Goal: Participate in discussion: Engage in conversation with other users on a specific topic

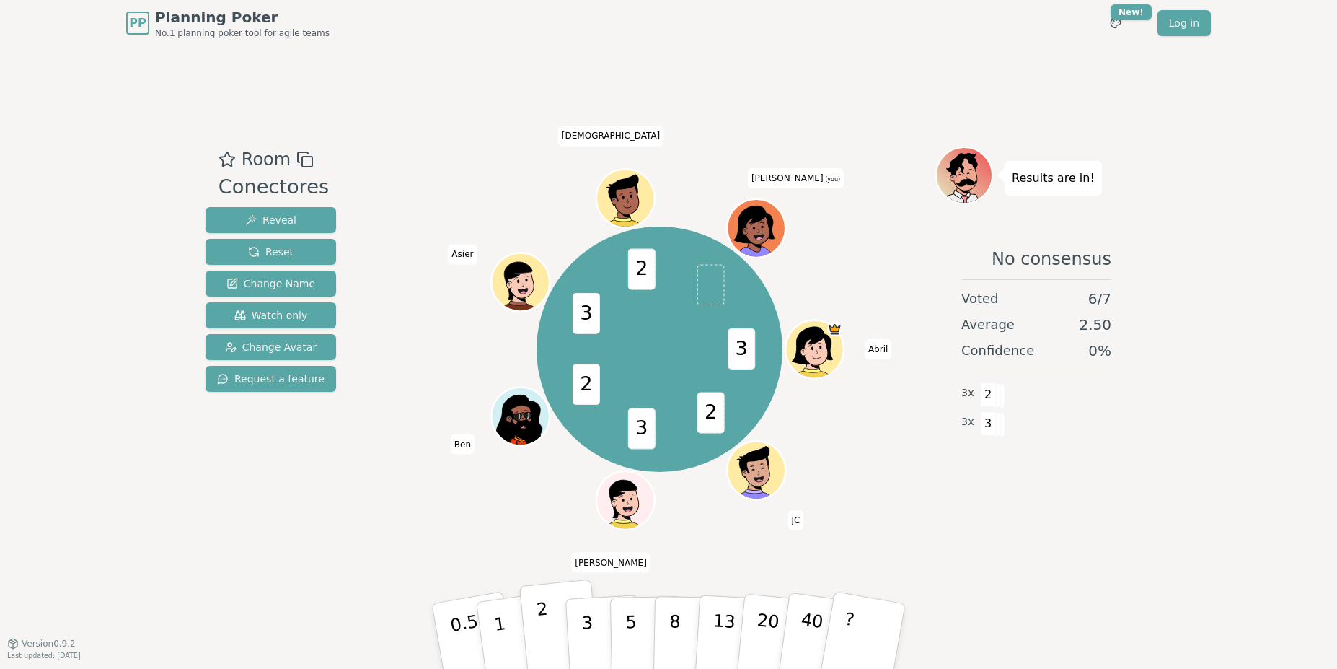
click at [555, 581] on button "2" at bounding box center [560, 636] width 82 height 115
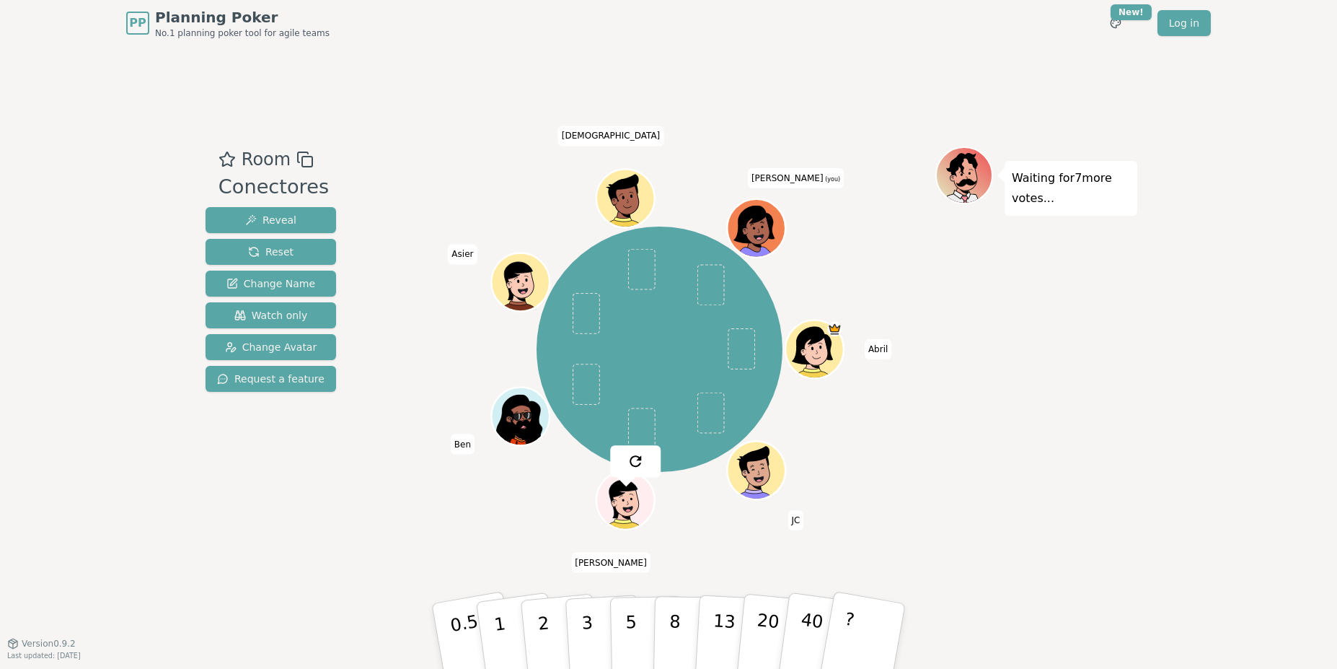
click at [983, 494] on div "Waiting for 7 more votes..." at bounding box center [1036, 344] width 202 height 397
click at [1037, 474] on div "Waiting for 7 more votes..." at bounding box center [1036, 344] width 202 height 397
click at [1028, 382] on div "Waiting for 6 more votes..." at bounding box center [1036, 344] width 202 height 397
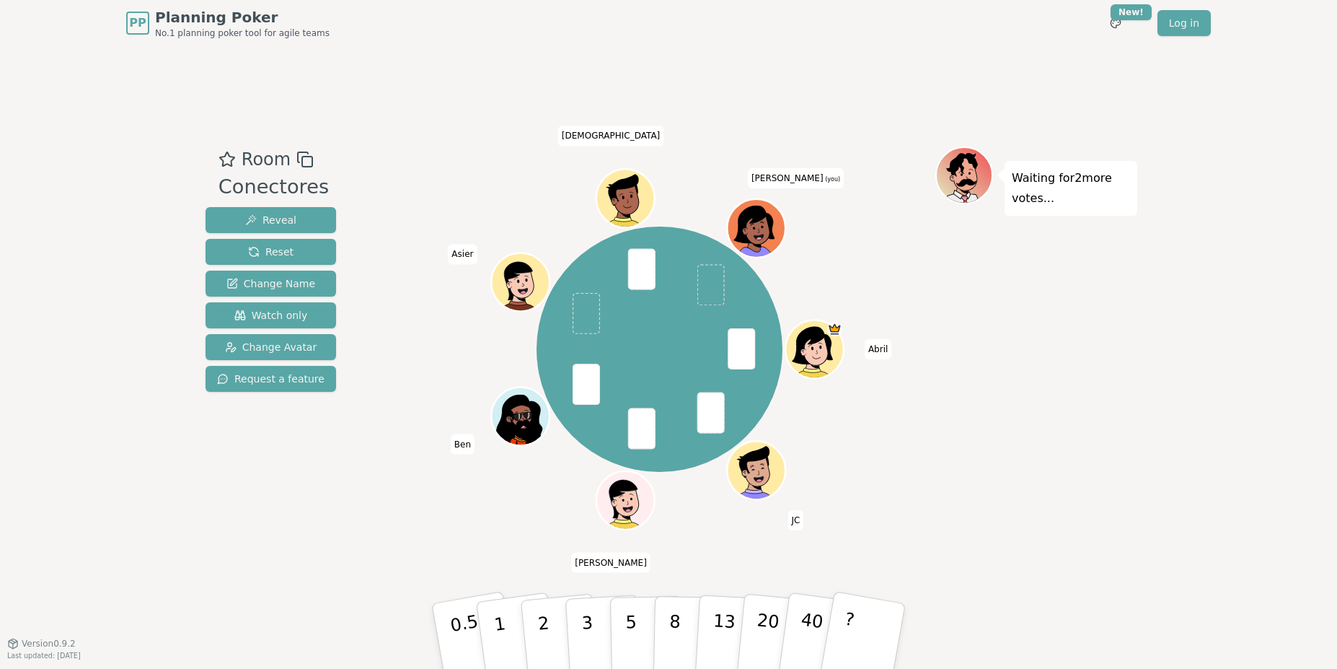
drag, startPoint x: 550, startPoint y: 633, endPoint x: 565, endPoint y: 506, distance: 127.8
click at [565, 506] on div "Room Conectores Reveal Reset Change Name Watch only Change Avatar Request a fea…" at bounding box center [669, 344] width 938 height 397
click at [547, 581] on button "2" at bounding box center [560, 636] width 82 height 115
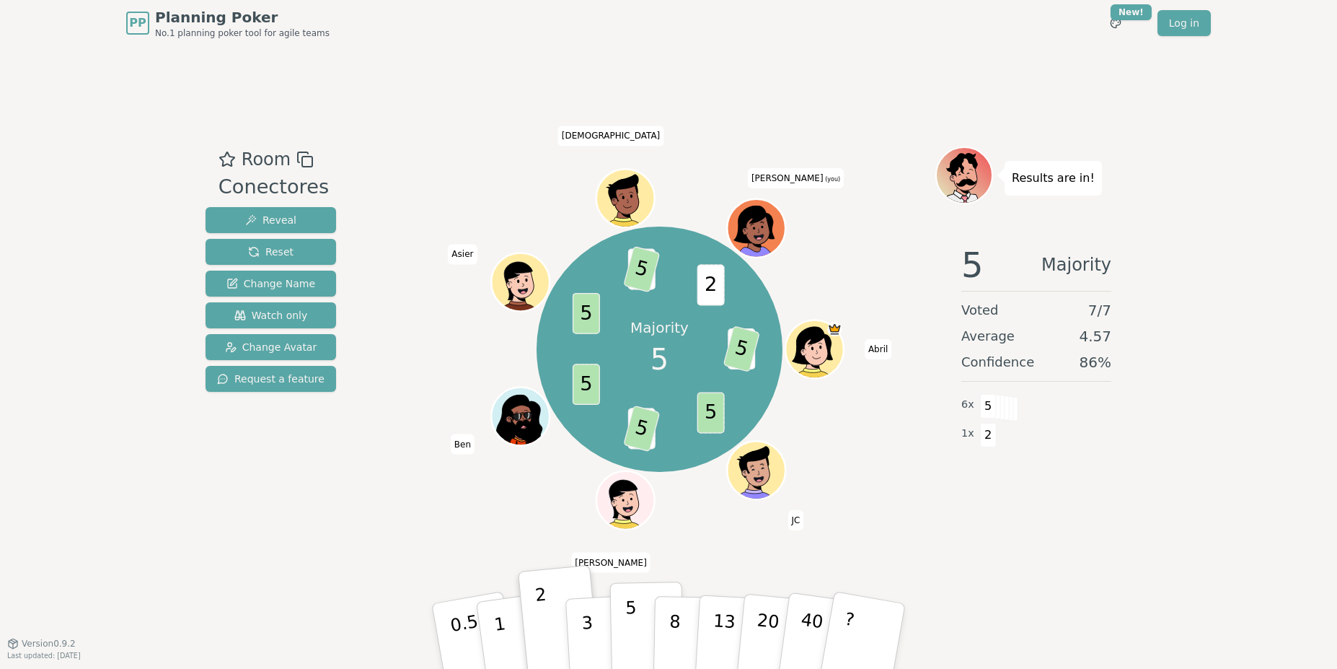
click at [630, 581] on p "5" at bounding box center [631, 636] width 12 height 78
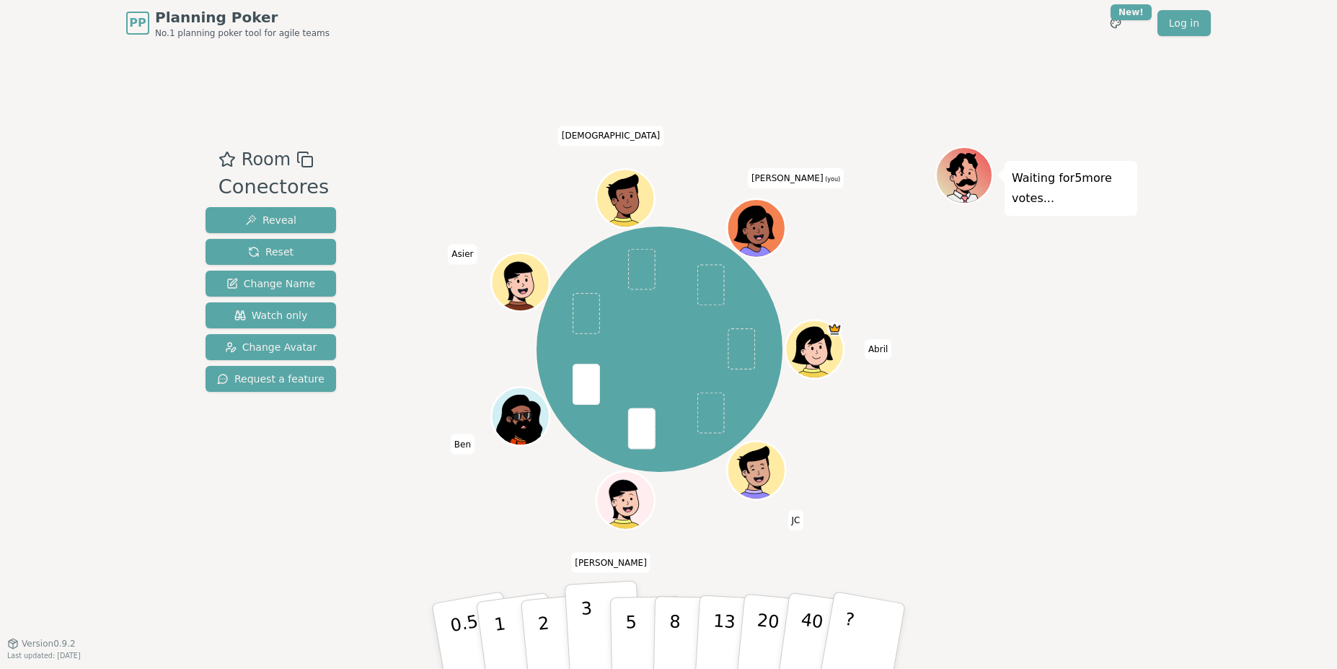
click at [588, 581] on p "3" at bounding box center [589, 637] width 16 height 79
click at [586, 581] on p "3" at bounding box center [589, 637] width 16 height 79
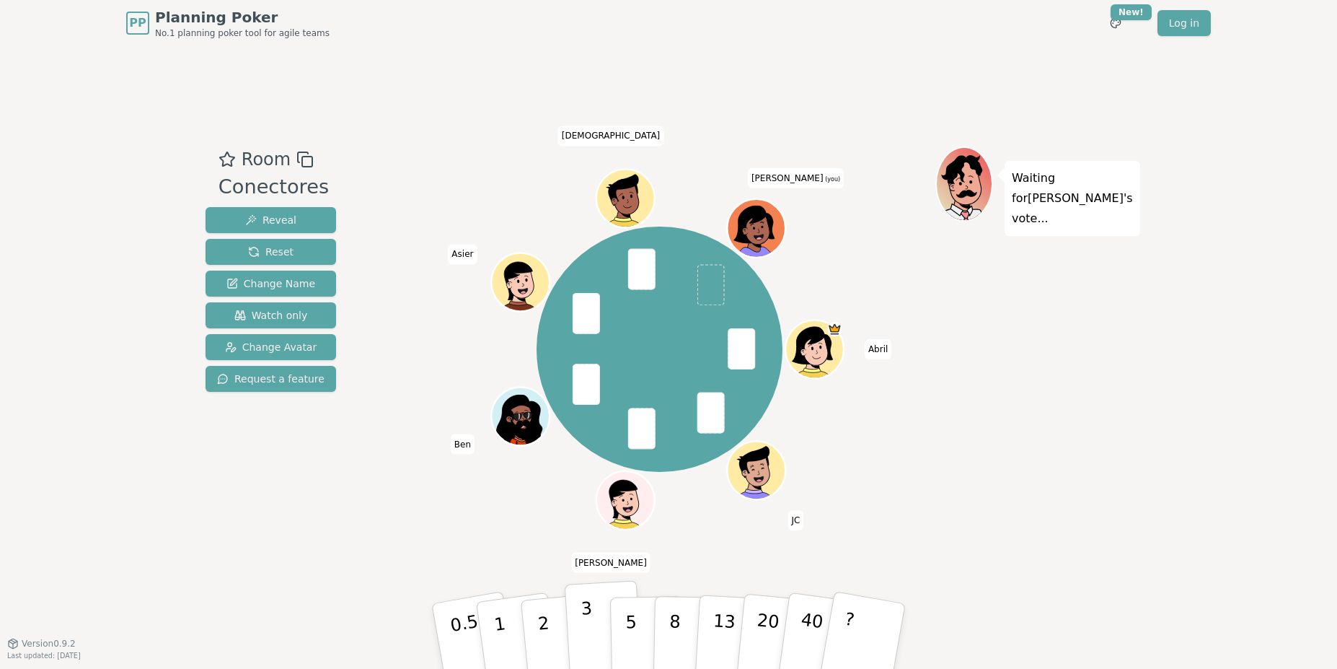
click at [582, 581] on p "3" at bounding box center [589, 637] width 16 height 79
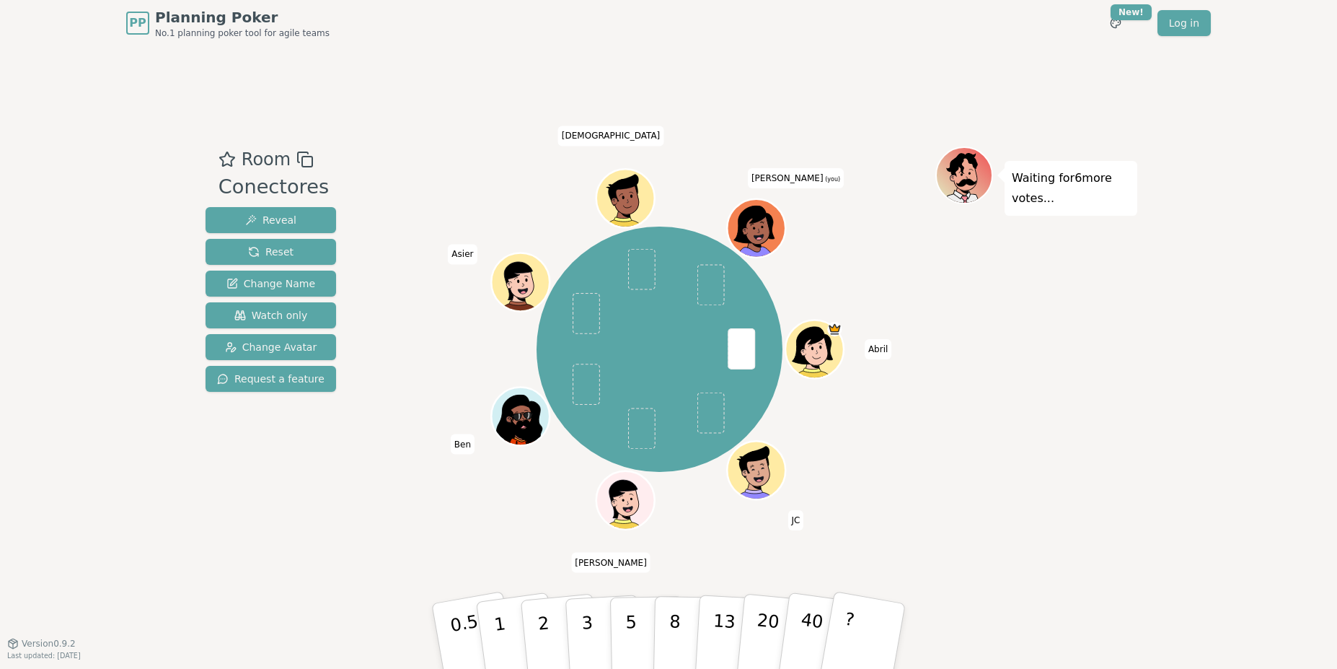
click at [763, 221] on icon at bounding box center [763, 221] width 1 height 1
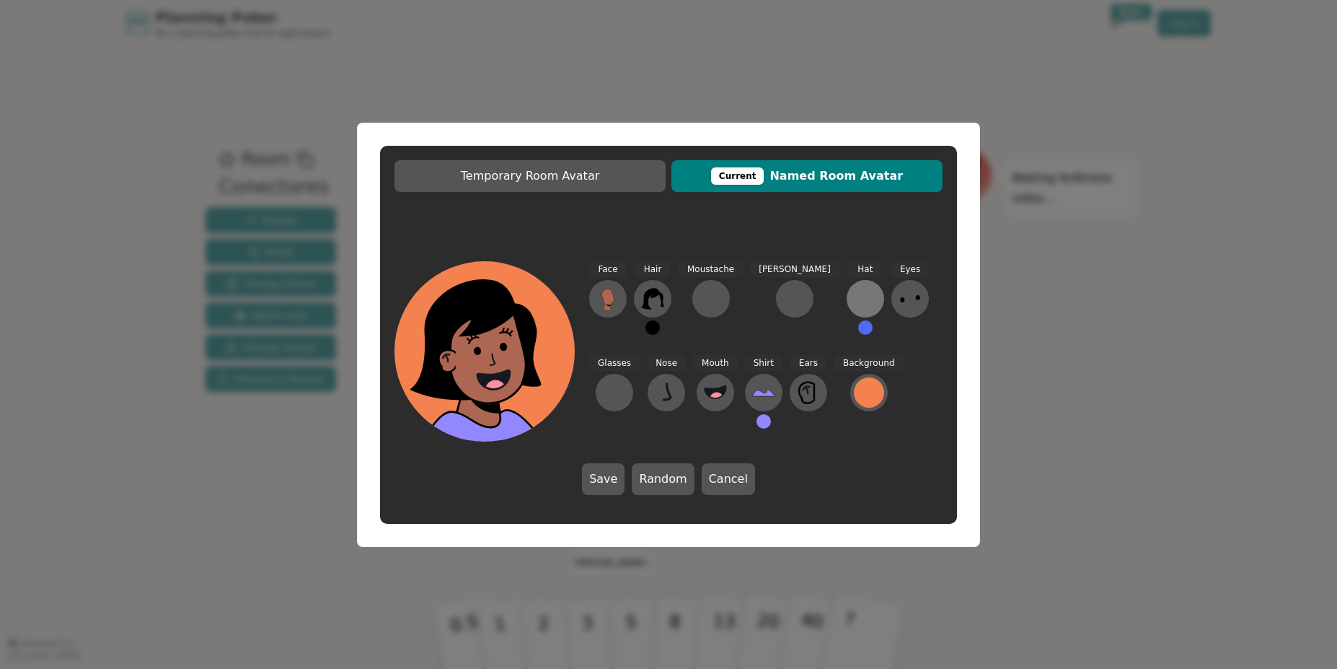
click at [854, 301] on div at bounding box center [865, 298] width 23 height 23
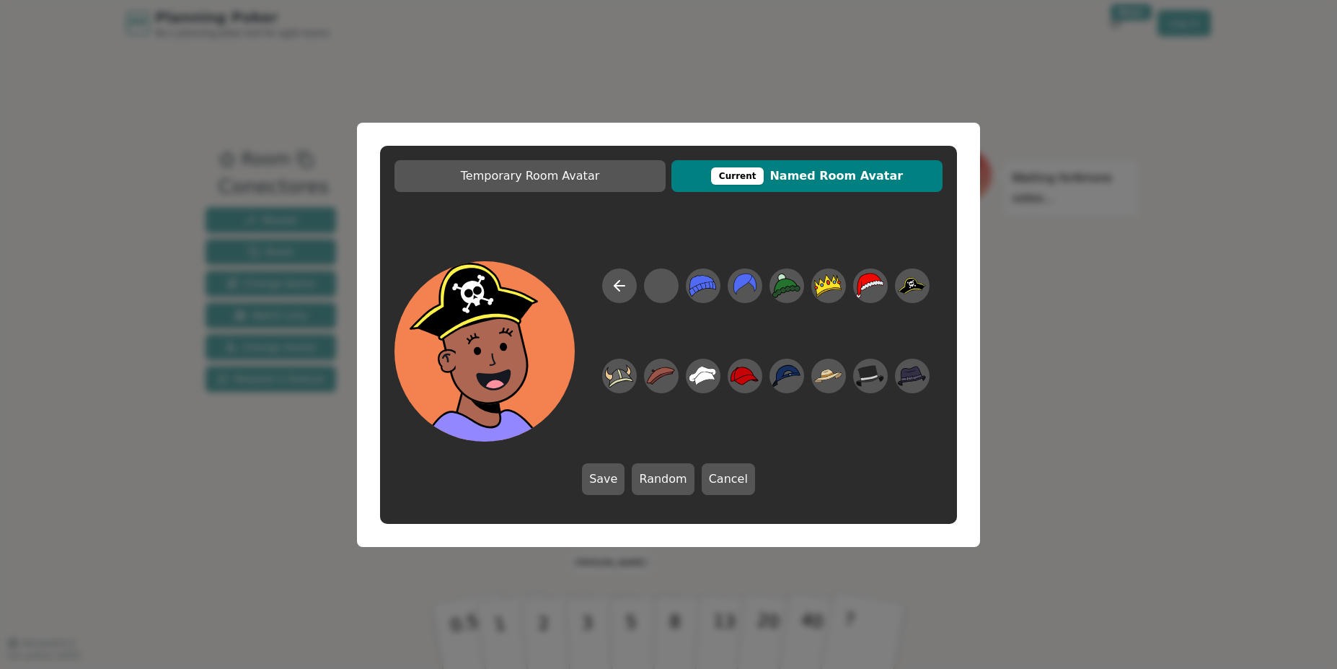
click at [1014, 291] on div "Temporary Room Avatar Current Named Room Avatar Save Random Cancel" at bounding box center [668, 334] width 1337 height 669
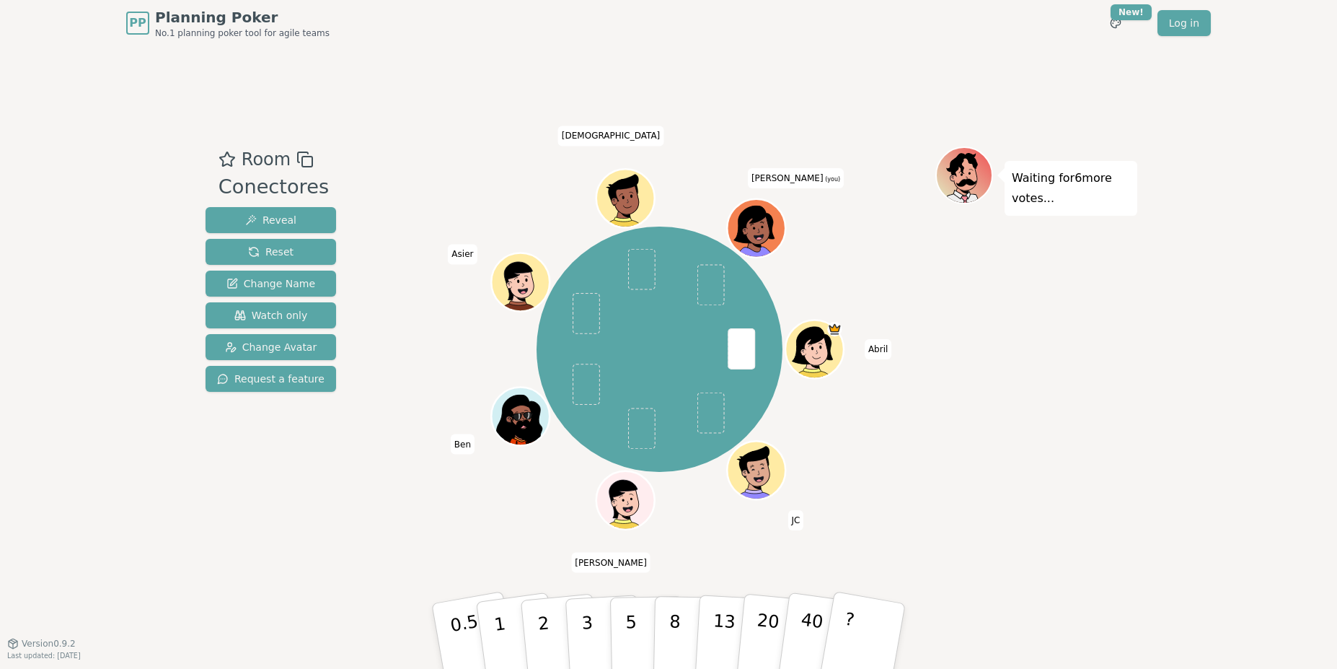
click at [762, 232] on icon at bounding box center [759, 236] width 28 height 9
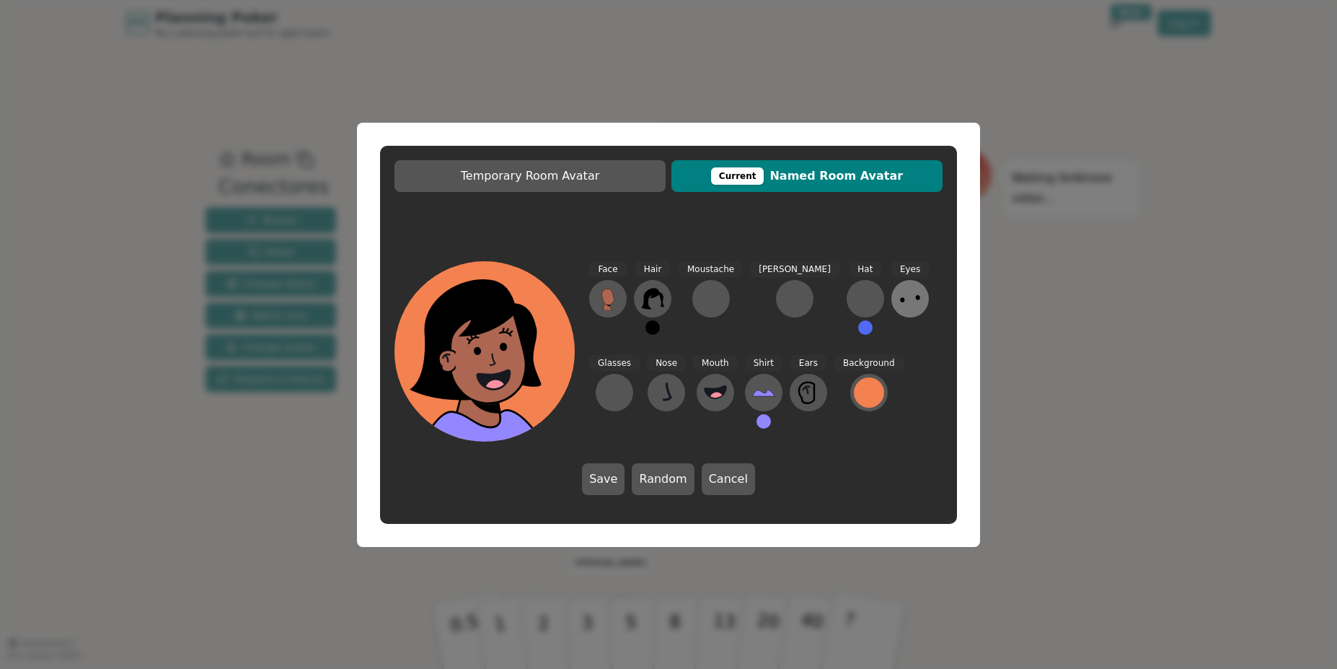
click at [899, 304] on icon at bounding box center [910, 298] width 23 height 23
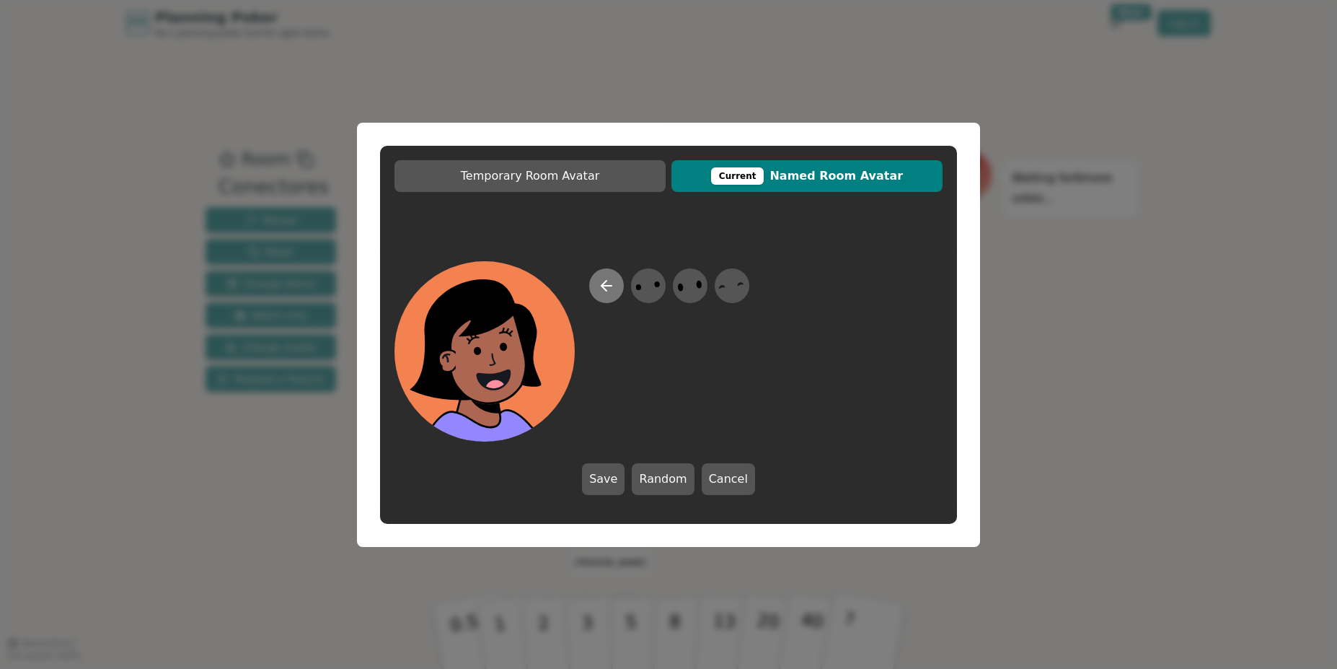
click at [607, 288] on icon at bounding box center [606, 285] width 17 height 17
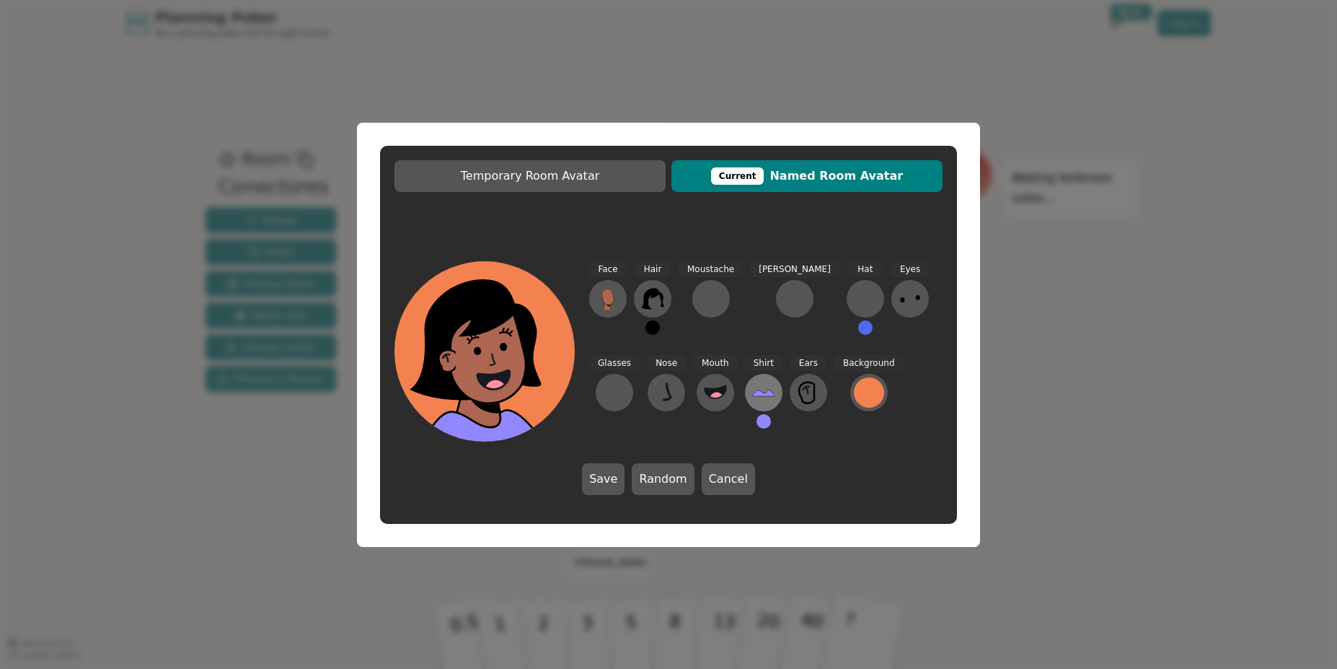
click at [752, 397] on icon at bounding box center [763, 392] width 23 height 23
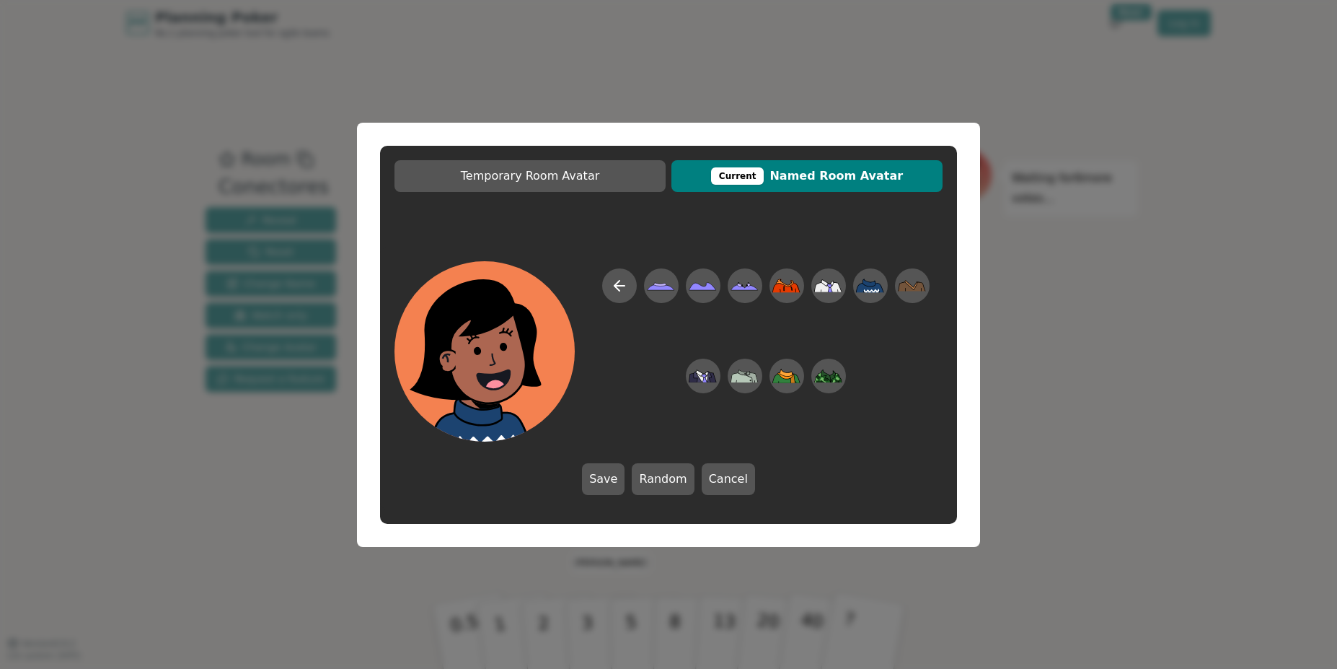
click at [1064, 325] on div "Temporary Room Avatar Current Named Room Avatar Save Random Cancel" at bounding box center [668, 334] width 1337 height 669
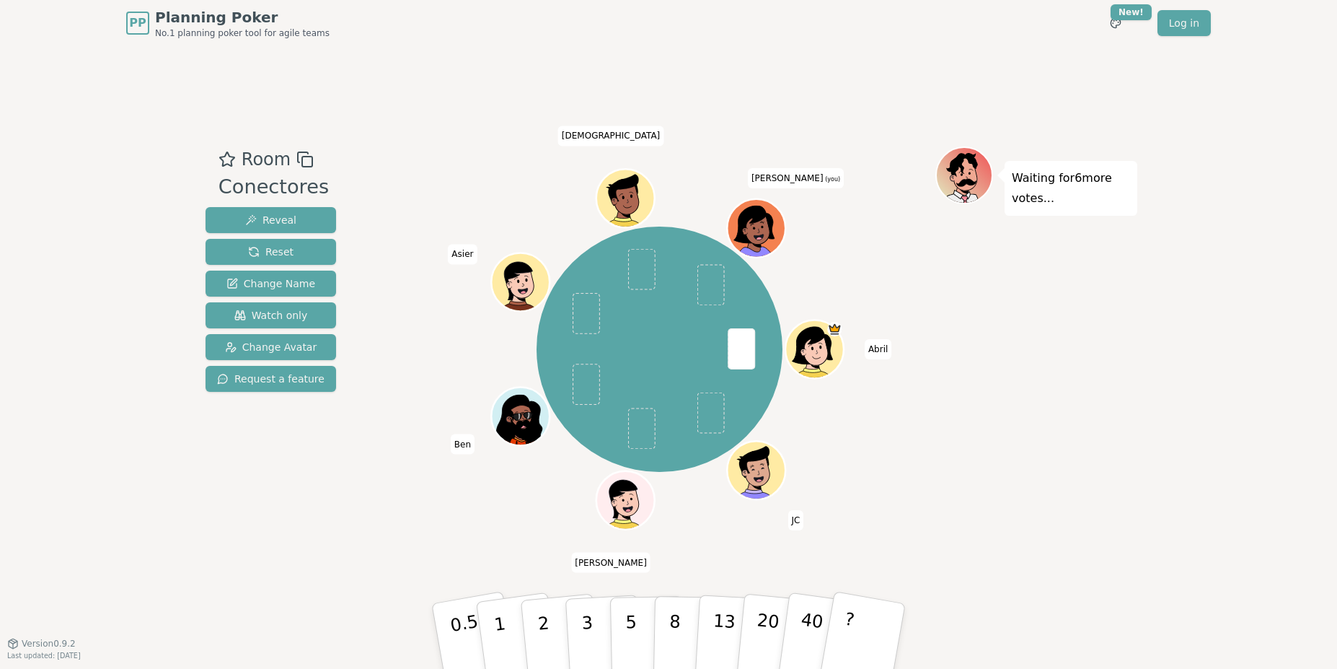
click at [765, 234] on icon at bounding box center [759, 236] width 28 height 9
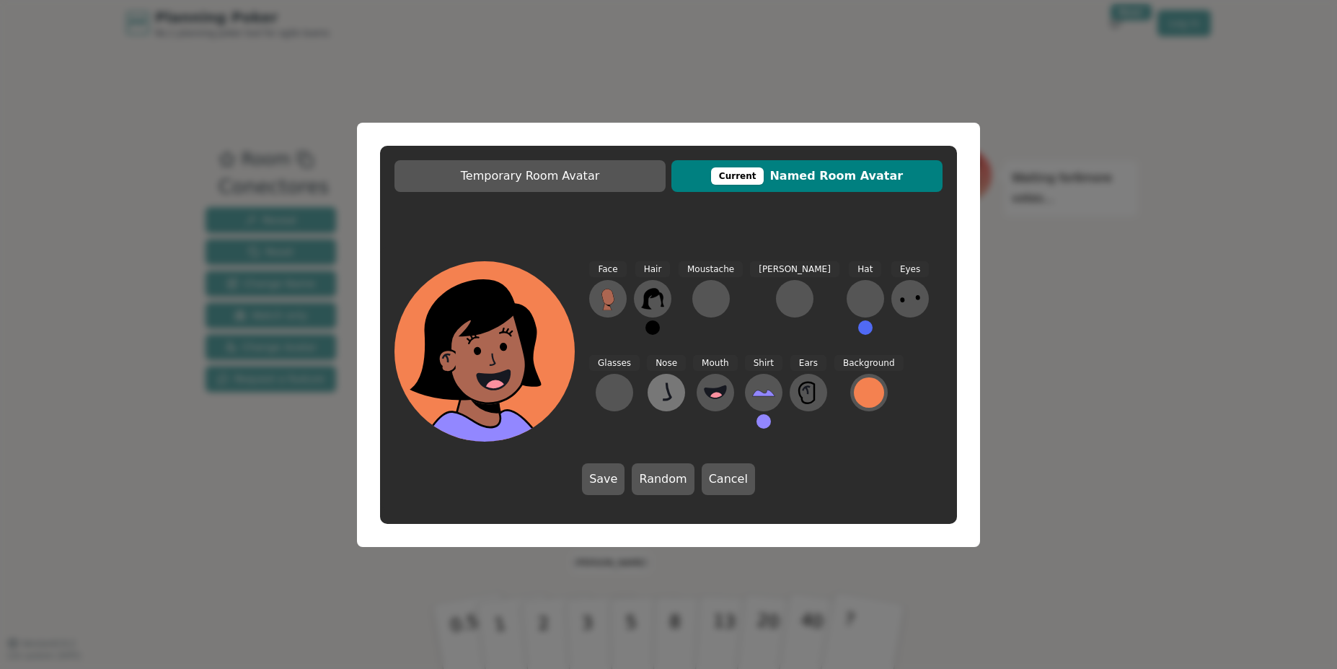
click at [655, 389] on icon at bounding box center [666, 392] width 23 height 23
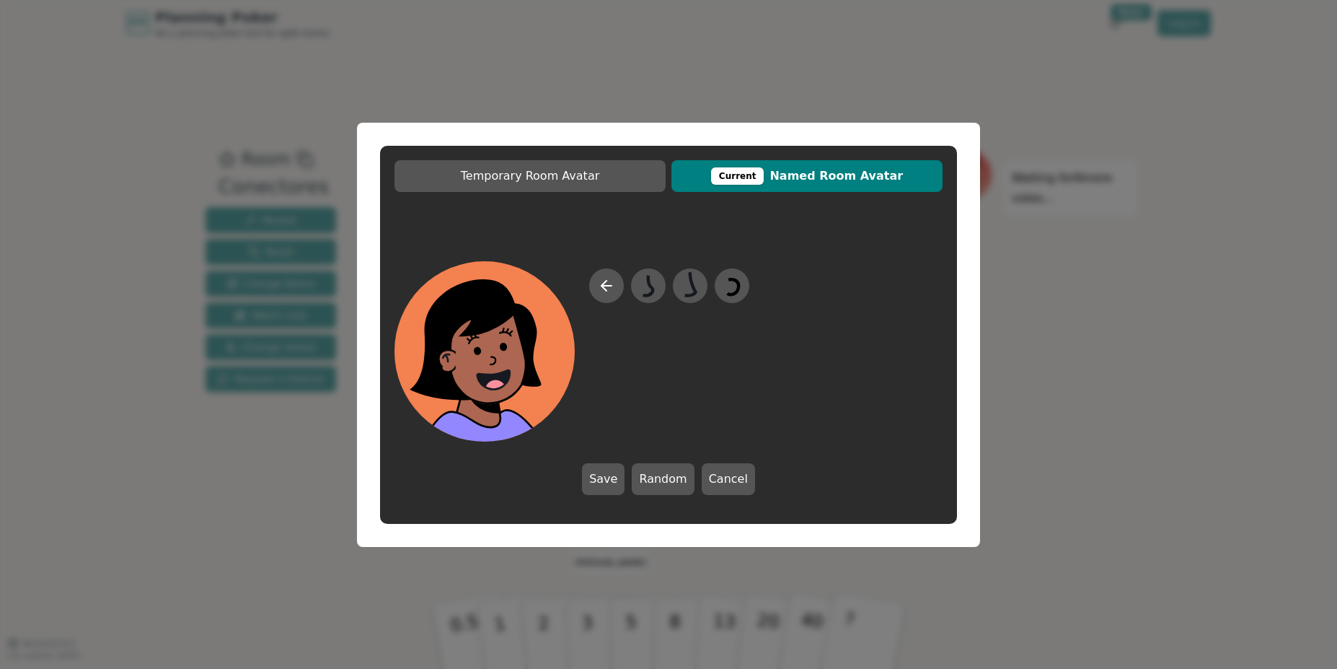
click at [1055, 290] on div "Temporary Room Avatar Current Named Room Avatar Save Random Cancel" at bounding box center [668, 334] width 1337 height 669
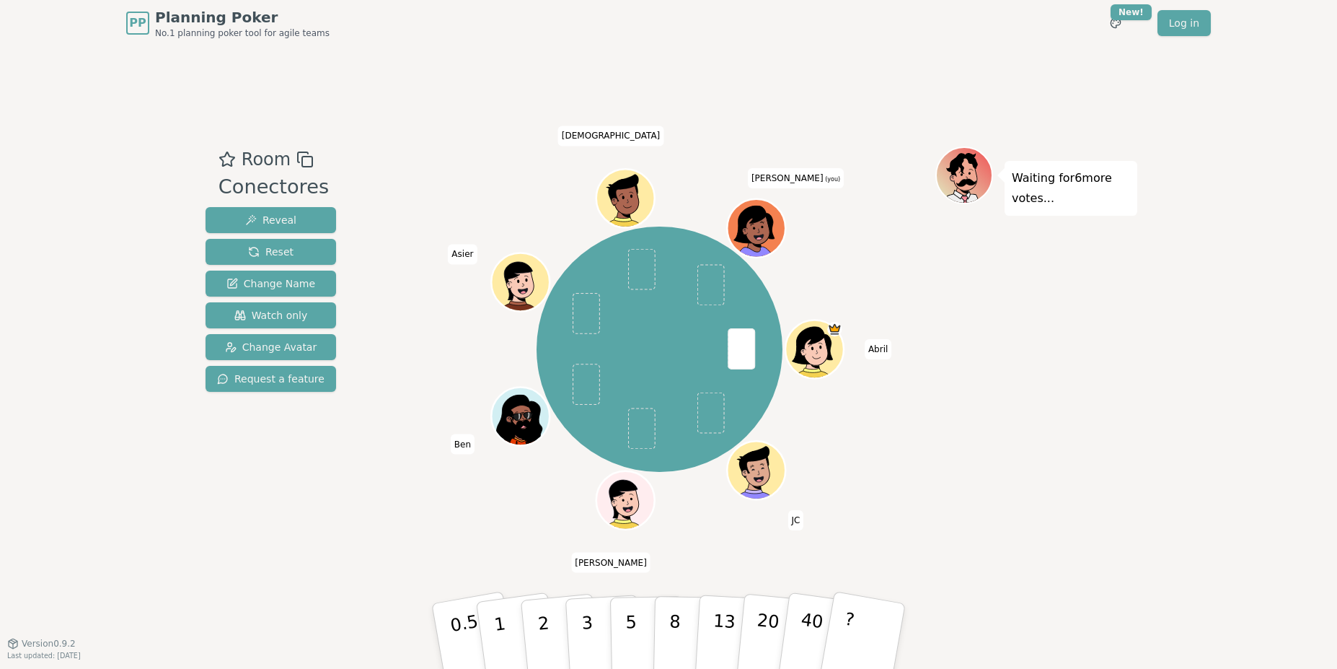
click at [760, 239] on circle at bounding box center [759, 240] width 7 height 7
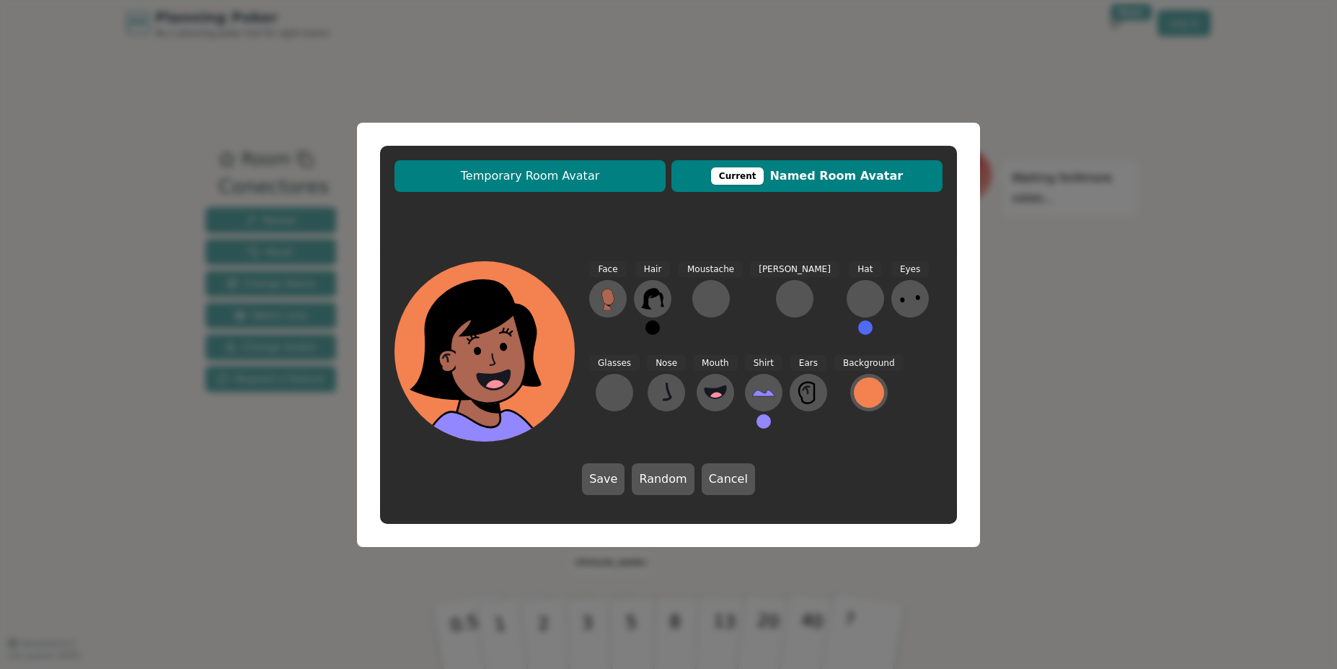
click at [619, 185] on button "Temporary Room Avatar" at bounding box center [529, 176] width 271 height 32
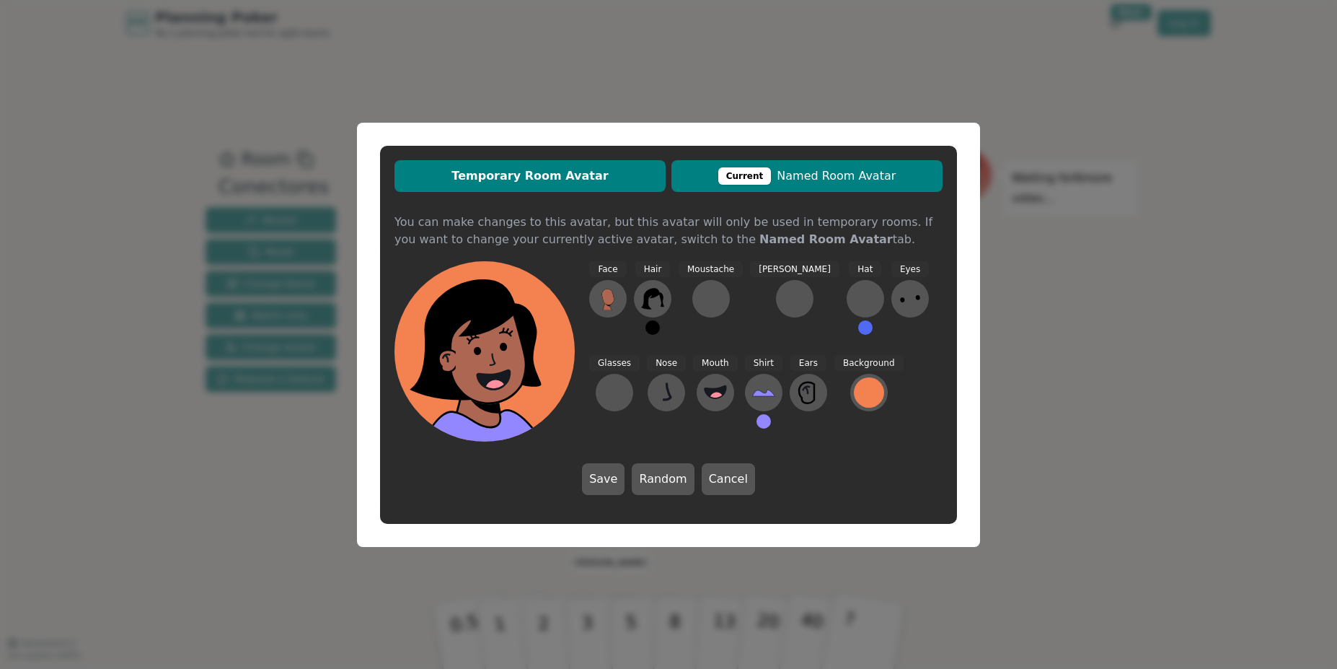
click at [872, 175] on span "Current Named Room Avatar" at bounding box center [807, 175] width 257 height 17
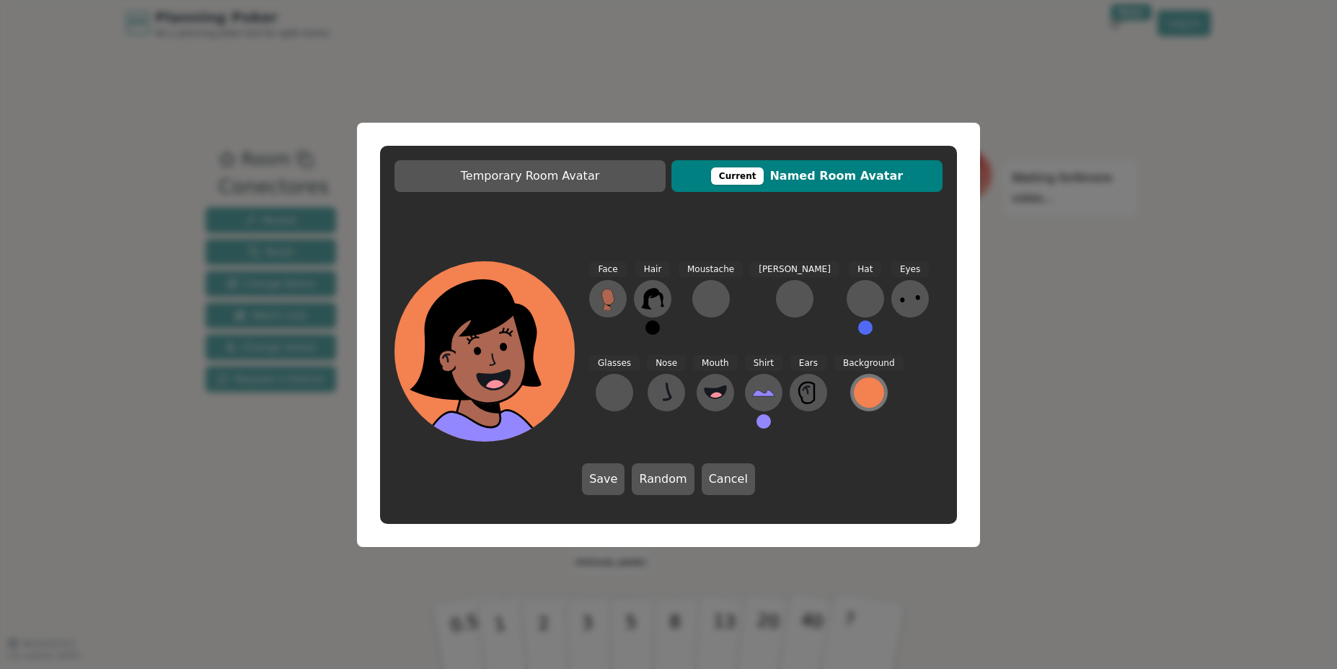
click at [854, 386] on div at bounding box center [869, 392] width 30 height 30
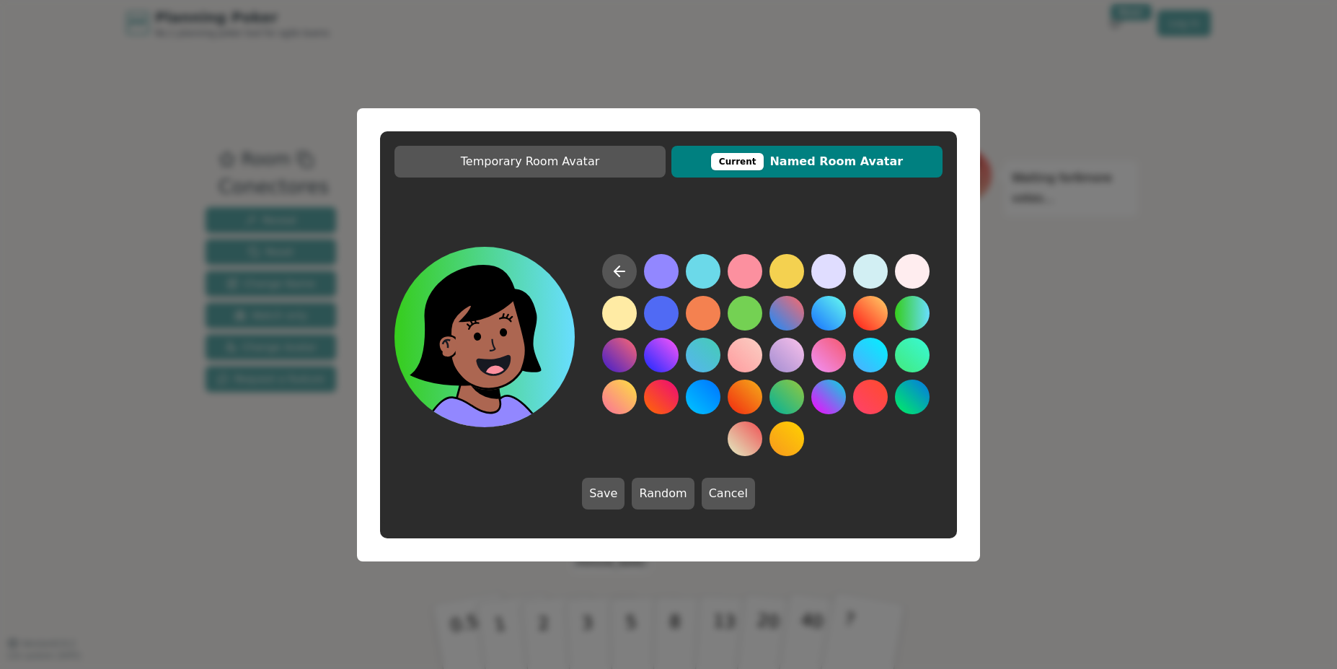
click at [1064, 201] on div "Temporary Room Avatar Current Named Room Avatar Save Random Cancel" at bounding box center [668, 334] width 1337 height 669
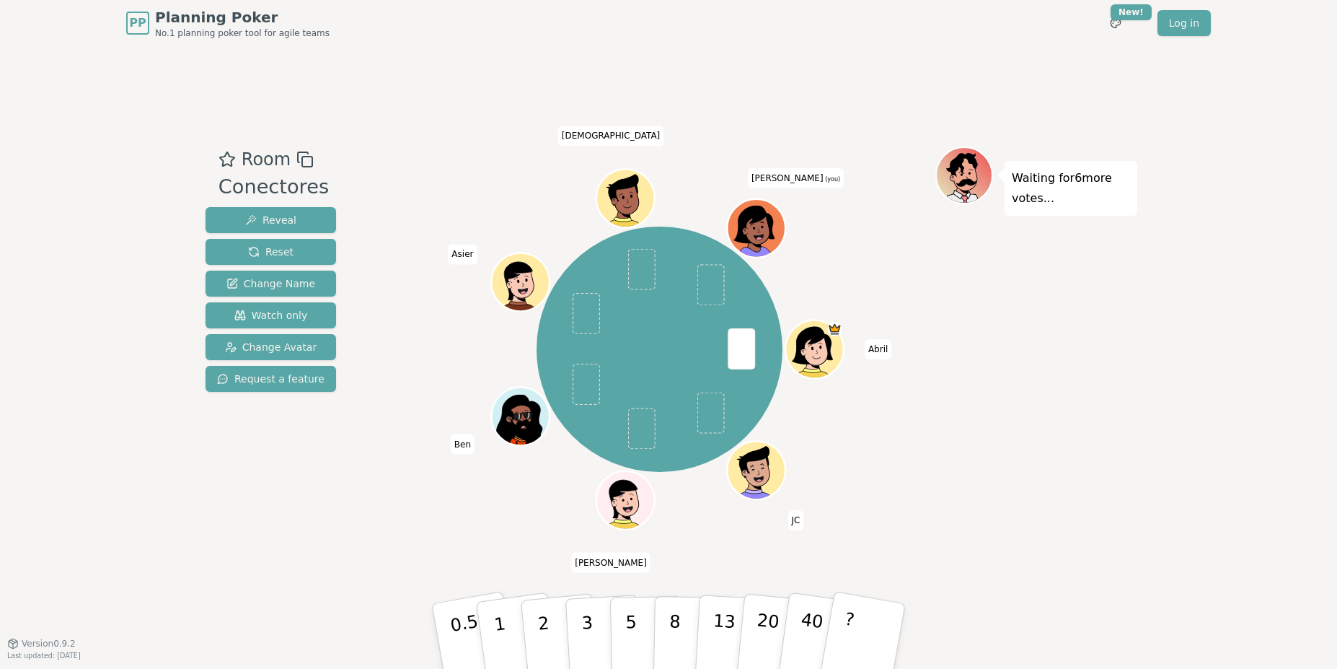
click at [766, 234] on icon at bounding box center [759, 236] width 28 height 9
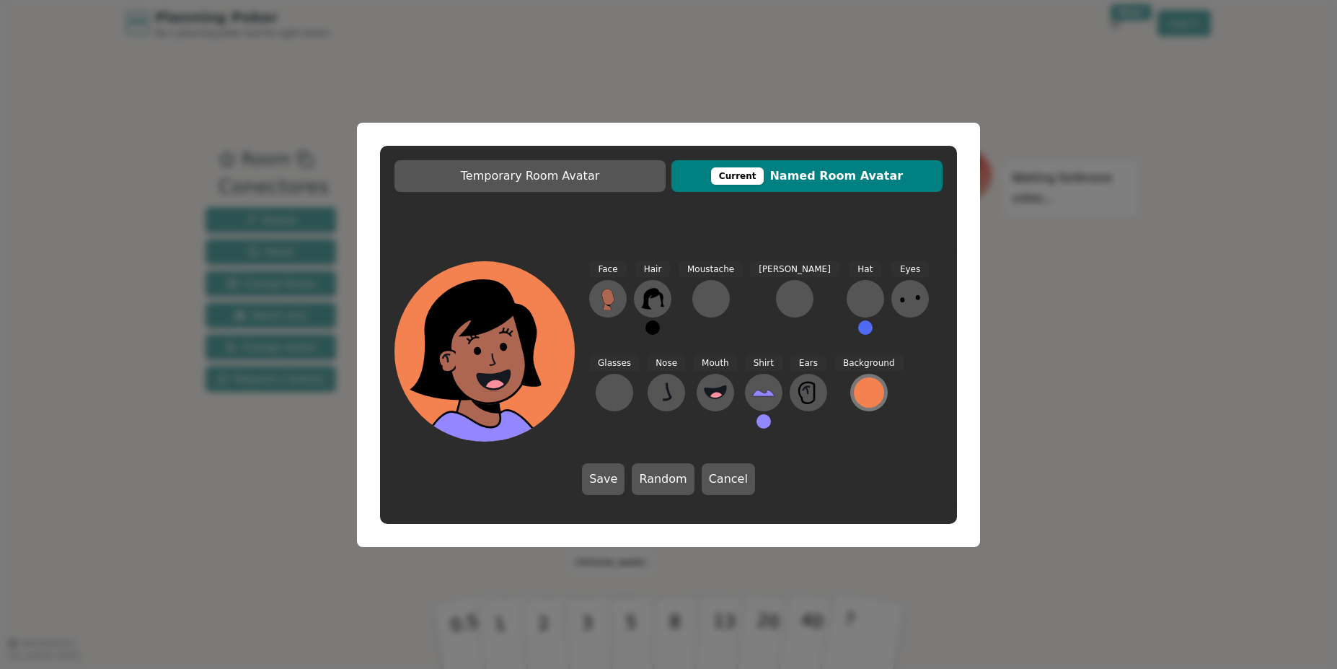
click at [854, 384] on div at bounding box center [869, 392] width 30 height 30
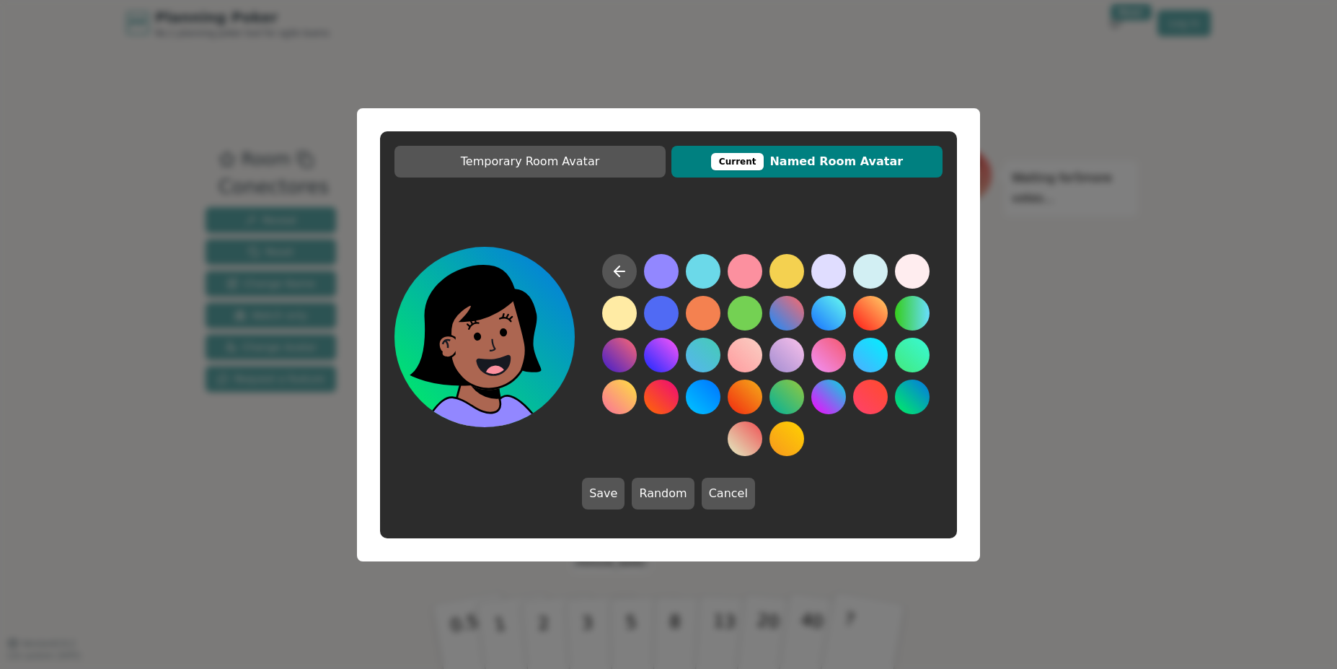
drag, startPoint x: 1108, startPoint y: 363, endPoint x: 1098, endPoint y: 366, distance: 11.2
click at [1109, 363] on div "Temporary Room Avatar Current Named Room Avatar Save Random Cancel" at bounding box center [668, 334] width 1337 height 669
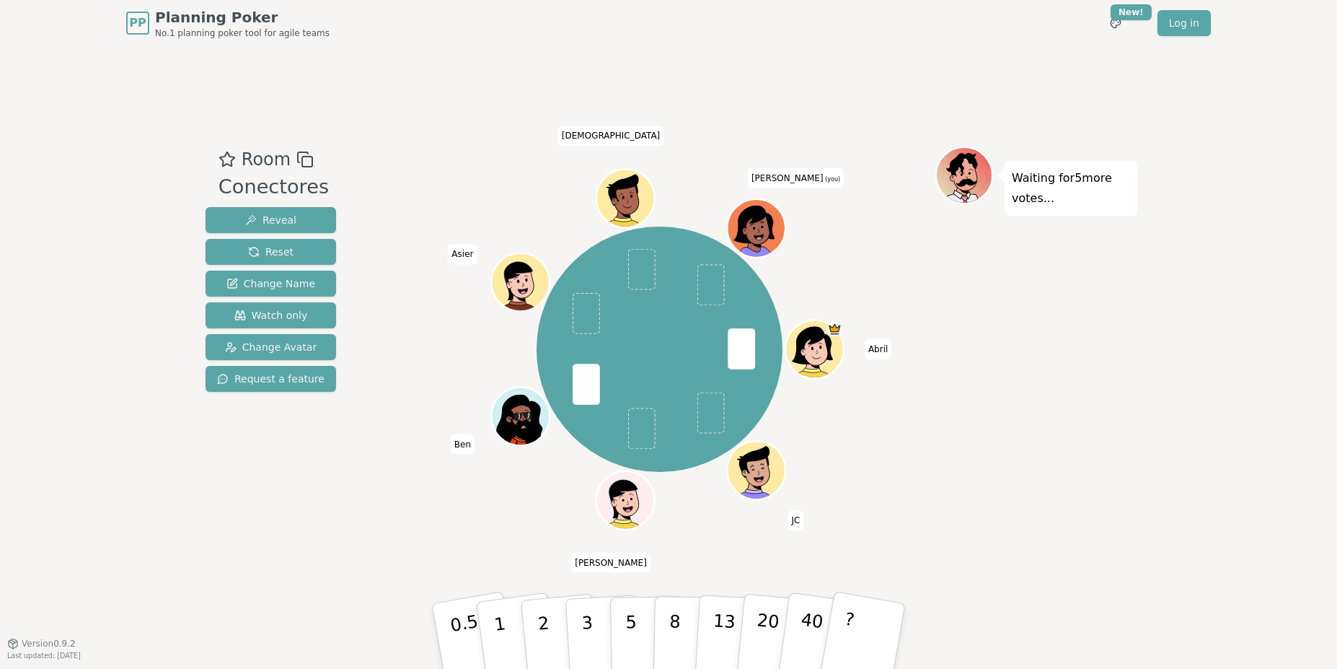
click at [762, 235] on icon at bounding box center [759, 237] width 10 height 6
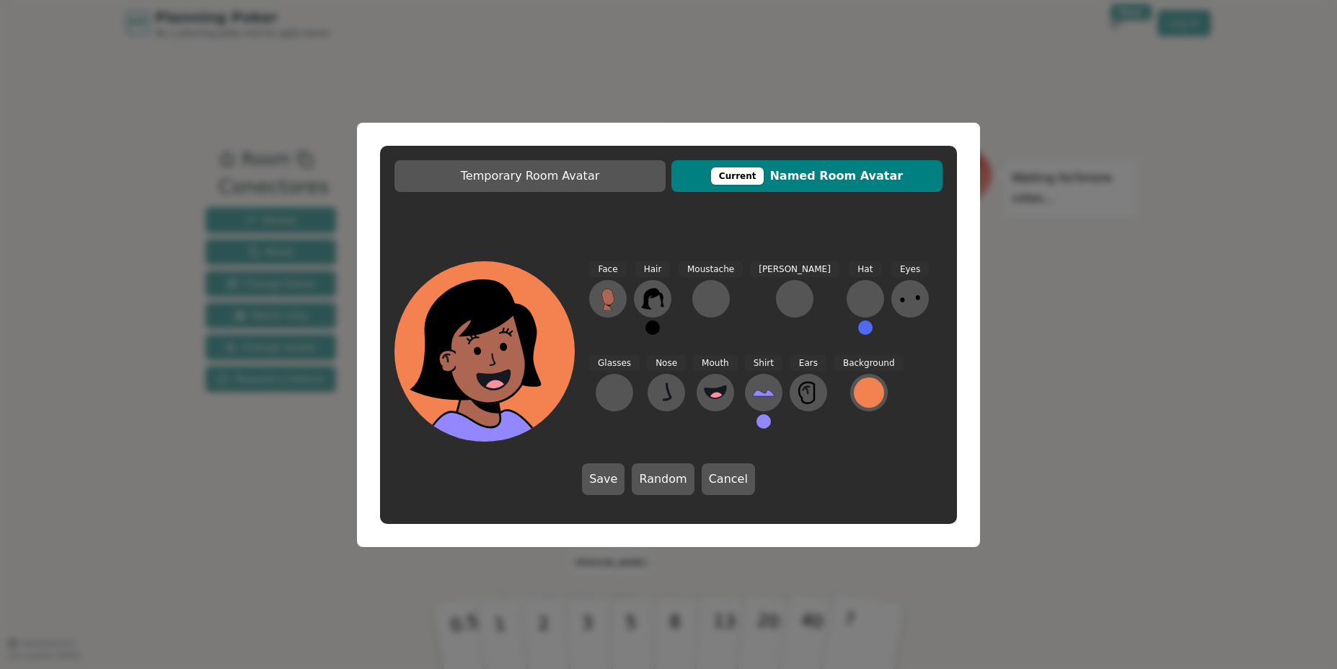
click at [1045, 374] on div "Temporary Room Avatar Current Named Room Avatar Face Hair Moustache [PERSON_NAM…" at bounding box center [668, 334] width 1337 height 669
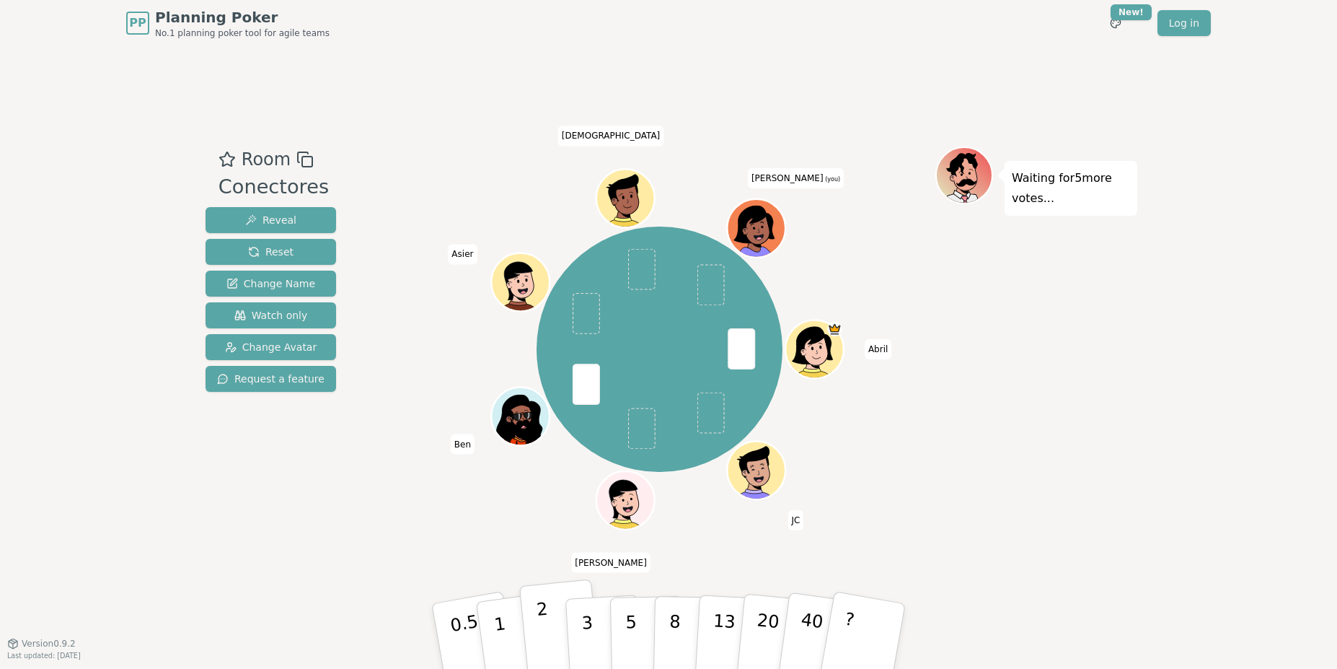
click at [547, 581] on p "2" at bounding box center [545, 638] width 19 height 79
click at [759, 232] on icon at bounding box center [759, 236] width 28 height 9
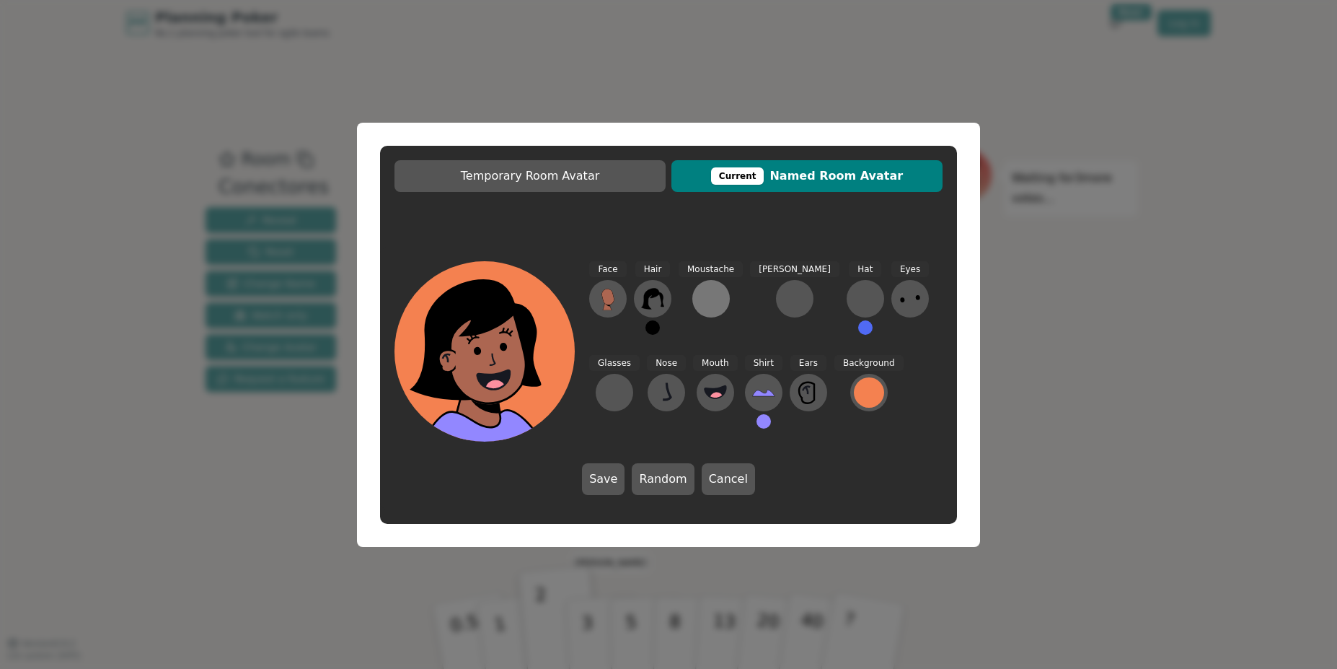
click at [708, 313] on button at bounding box center [711, 299] width 38 height 38
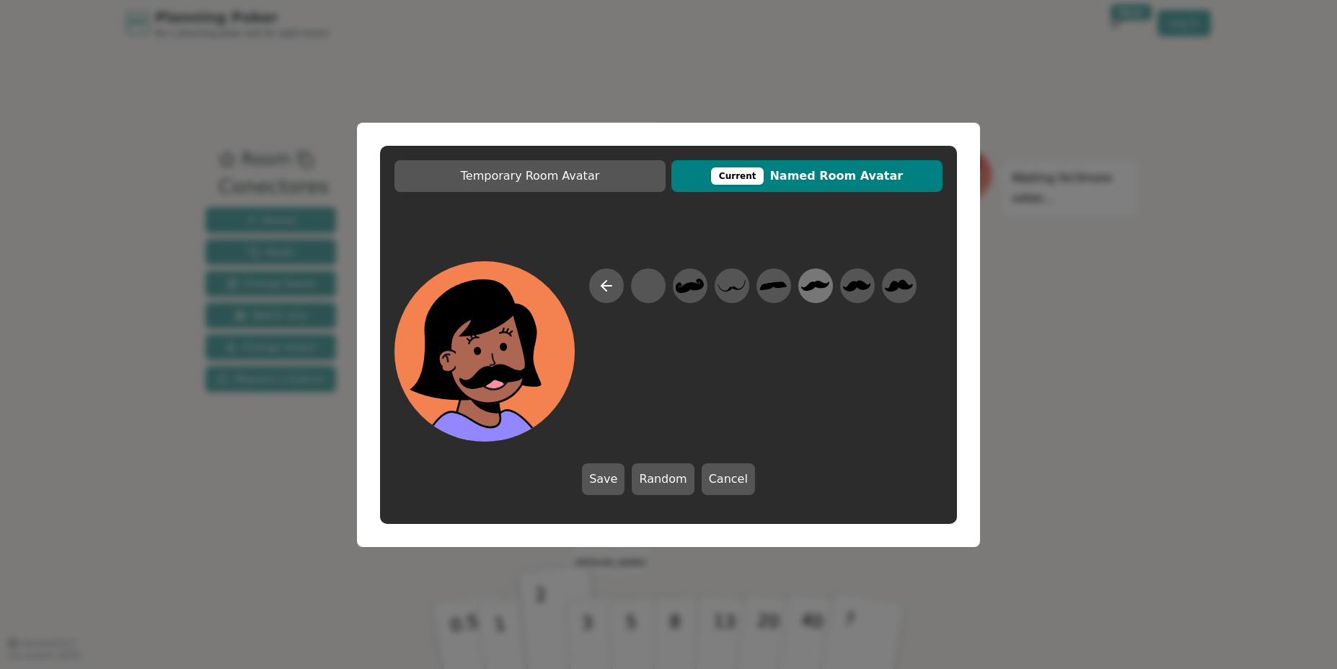
click at [819, 286] on icon at bounding box center [816, 285] width 28 height 9
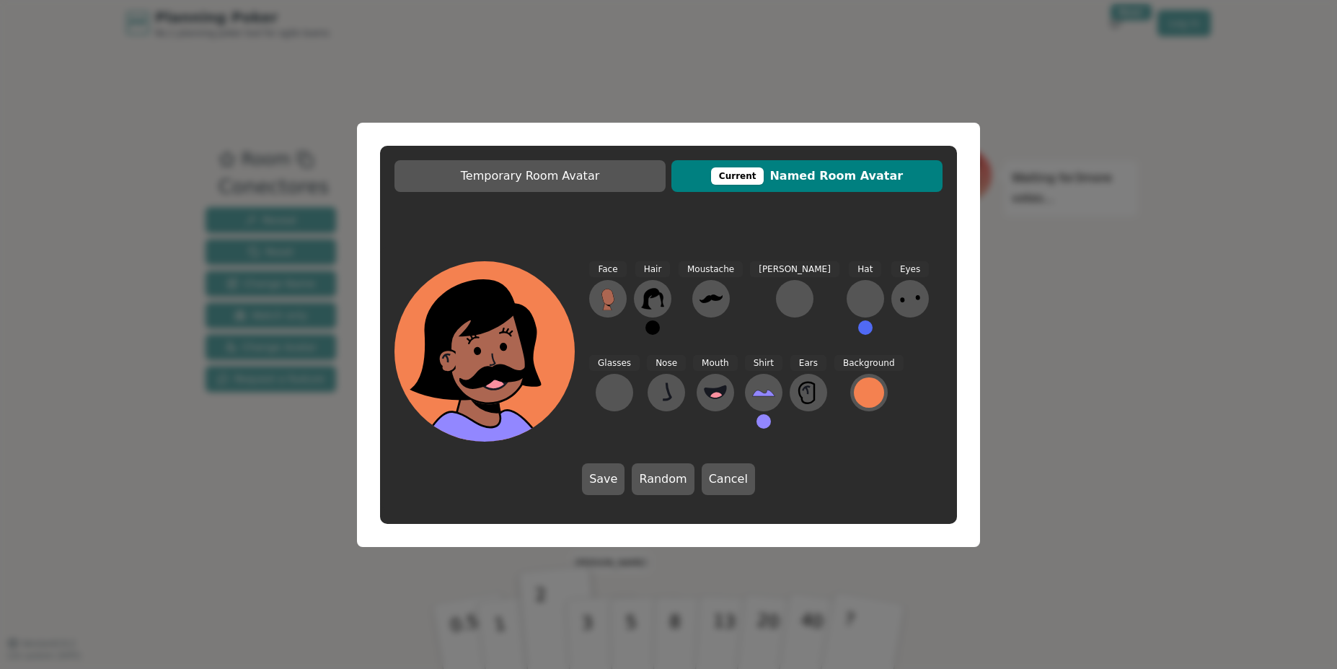
click at [1095, 311] on div "Temporary Room Avatar Current Named Room Avatar Face Hair Moustache [PERSON_NAM…" at bounding box center [668, 334] width 1337 height 669
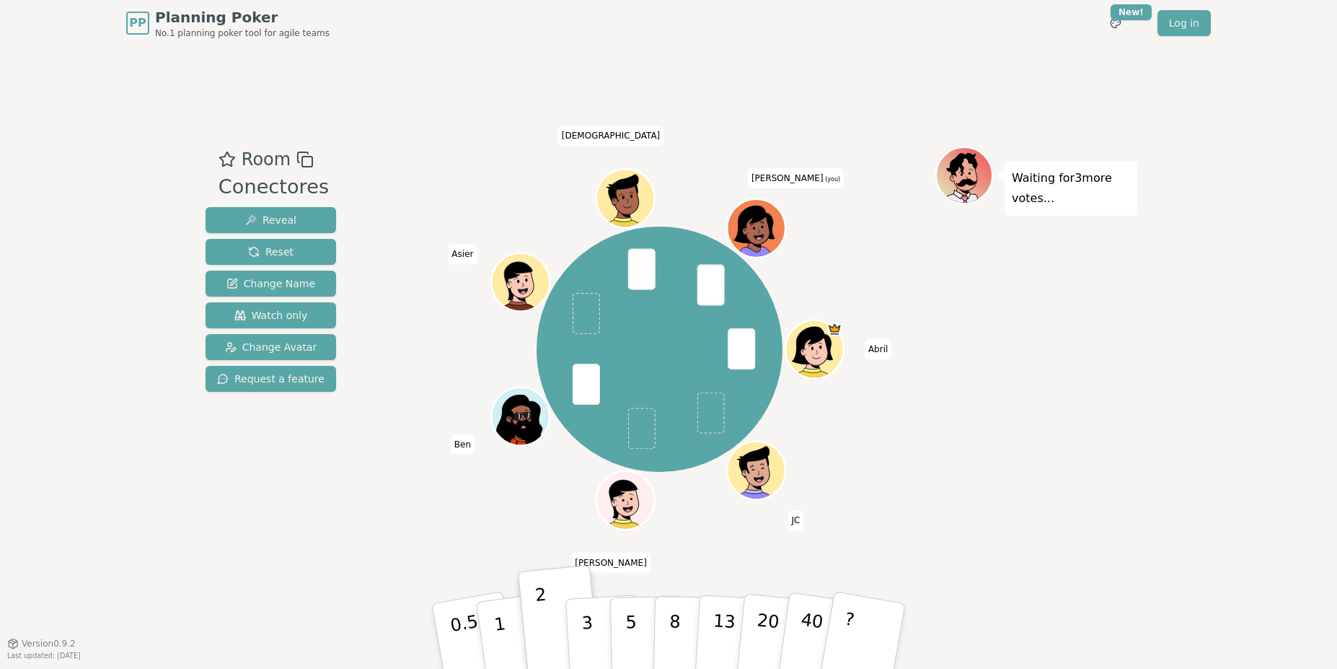
drag, startPoint x: 780, startPoint y: 247, endPoint x: 754, endPoint y: 236, distance: 27.8
click at [771, 244] on div "[PERSON_NAME] [PERSON_NAME] [PERSON_NAME] Asier [PERSON_NAME] (you)" at bounding box center [660, 348] width 552 height 353
click at [754, 236] on icon at bounding box center [759, 237] width 10 height 6
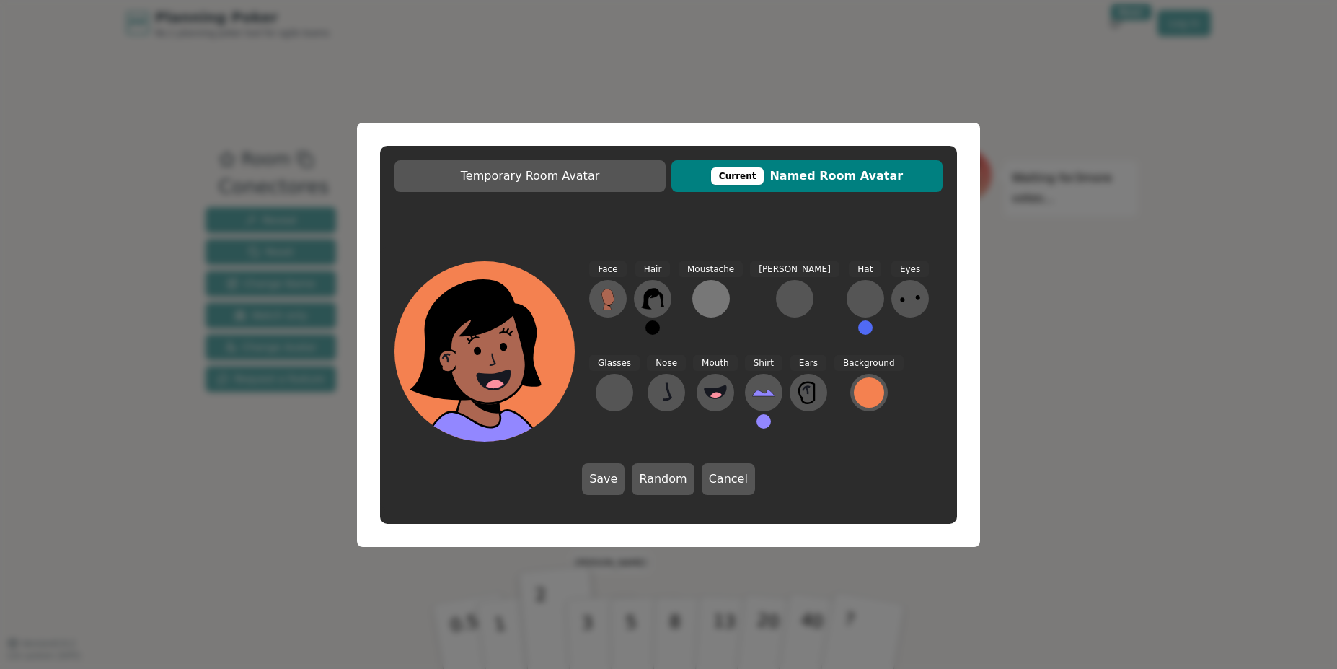
click at [706, 307] on div at bounding box center [711, 298] width 23 height 23
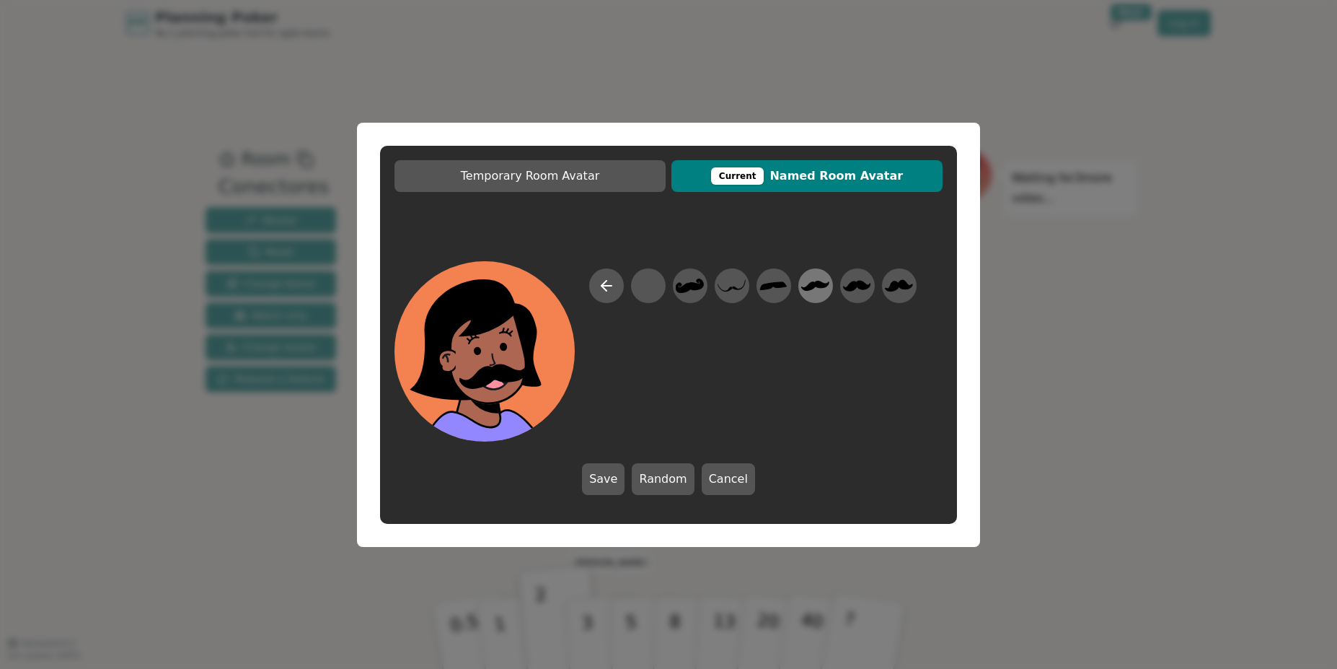
click at [814, 286] on icon at bounding box center [816, 285] width 28 height 9
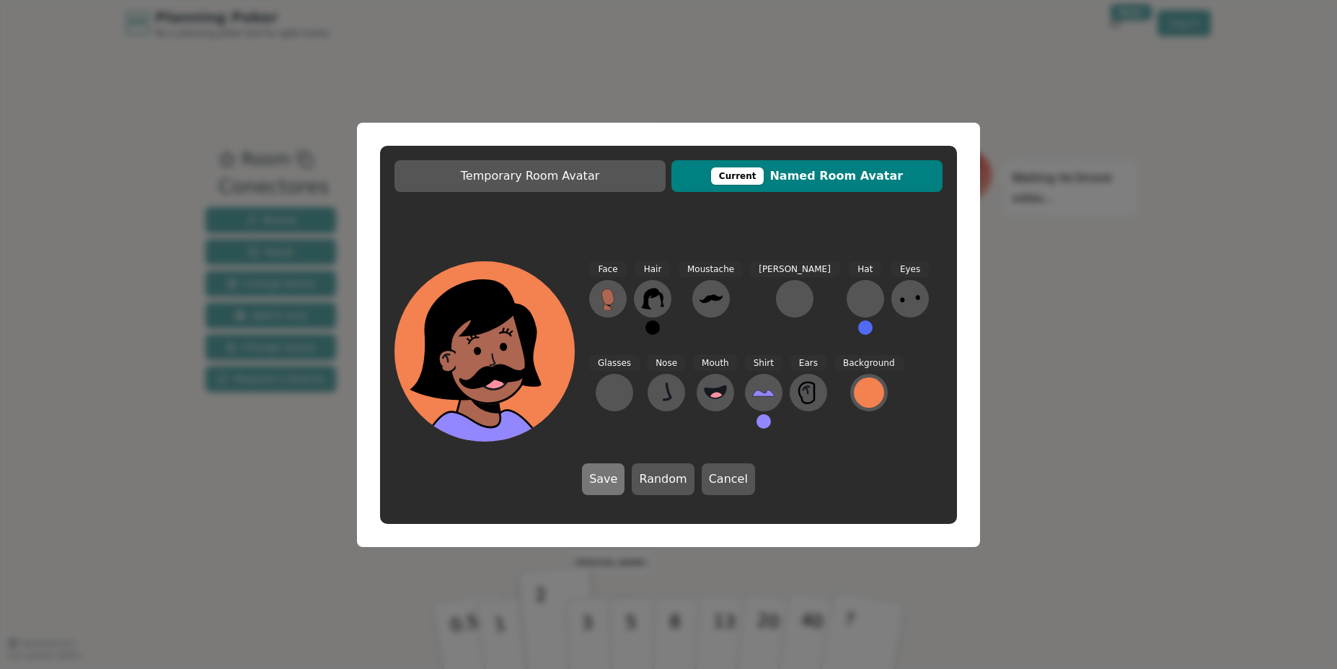
click at [614, 477] on button "Save" at bounding box center [603, 479] width 43 height 32
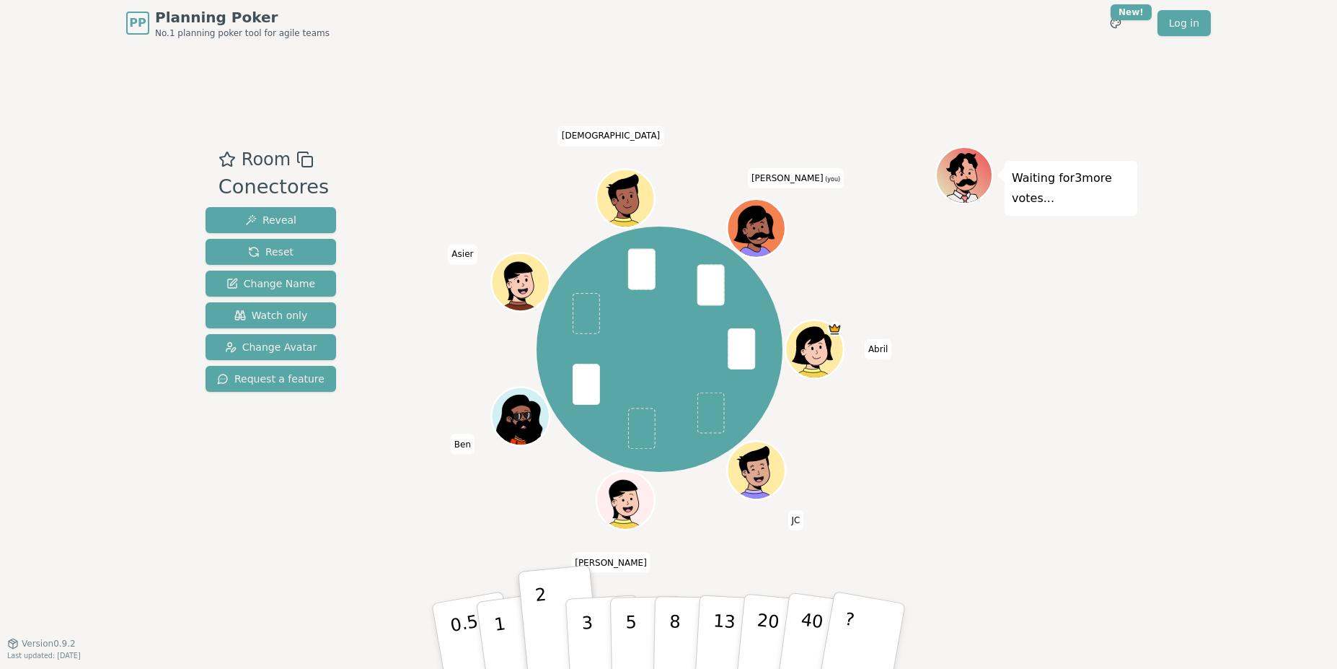
click at [755, 232] on icon at bounding box center [759, 235] width 22 height 15
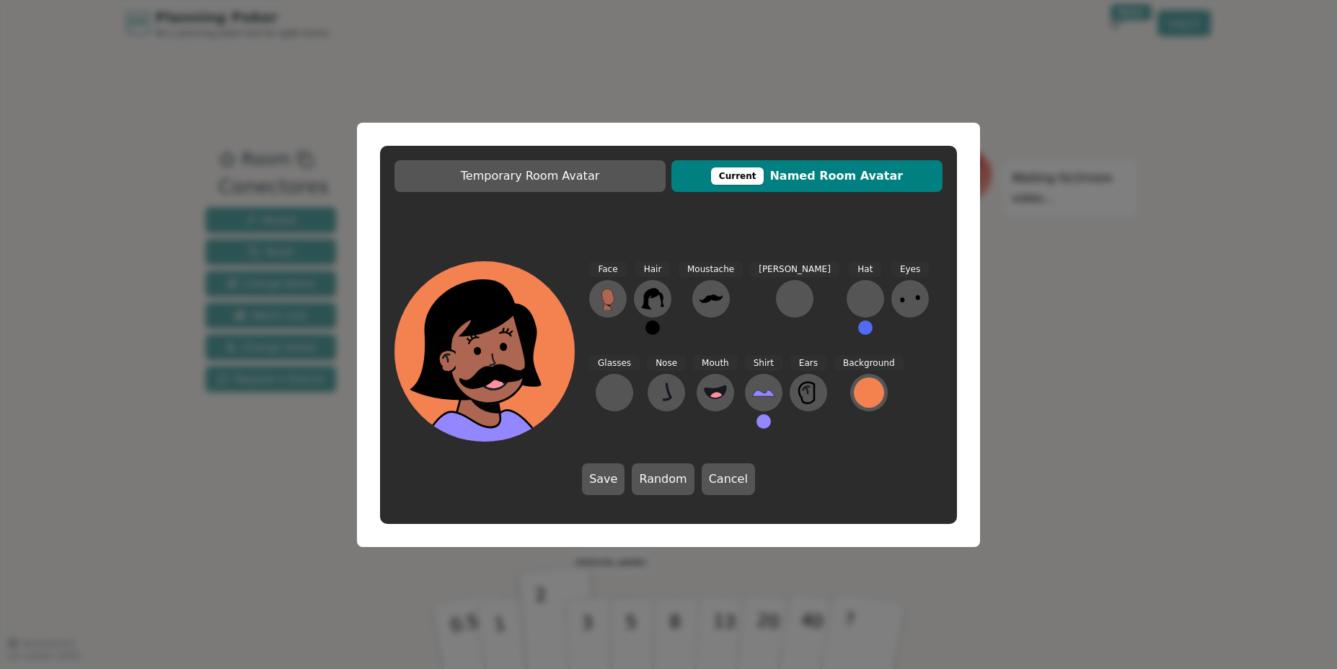
click at [1075, 281] on div "Temporary Room Avatar Current Named Room Avatar Face Hair Moustache [PERSON_NAM…" at bounding box center [668, 334] width 1337 height 669
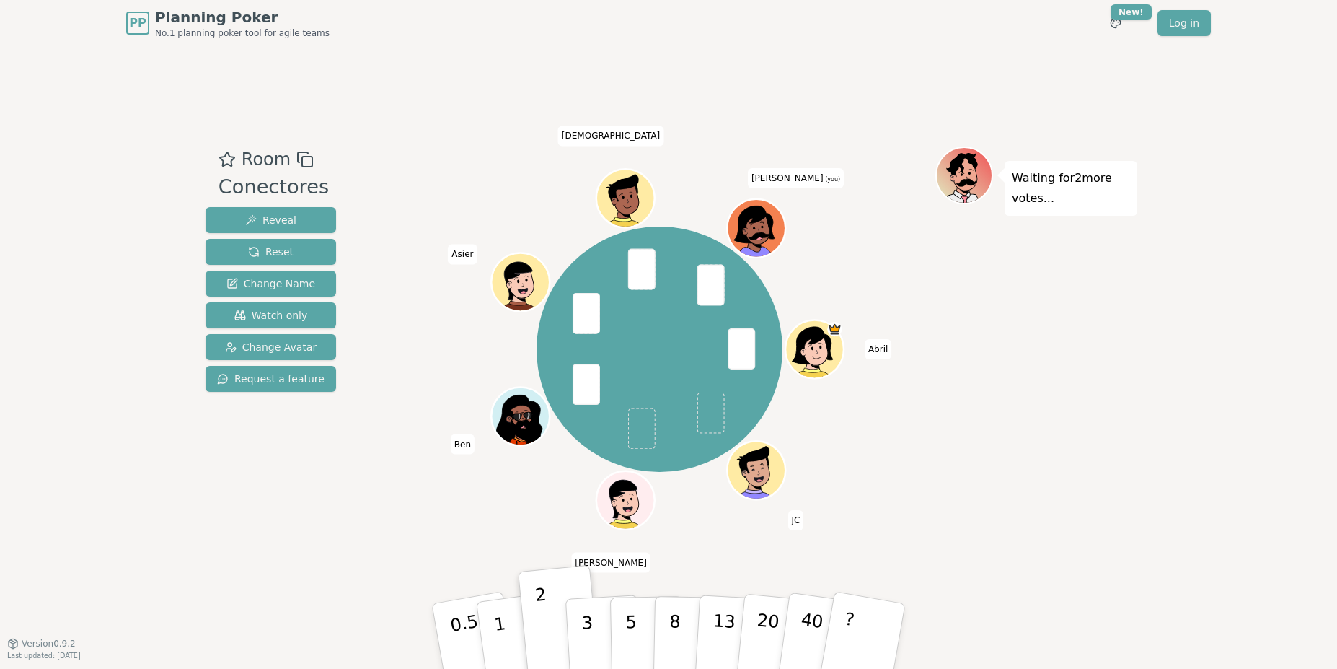
click at [762, 229] on icon at bounding box center [759, 235] width 22 height 15
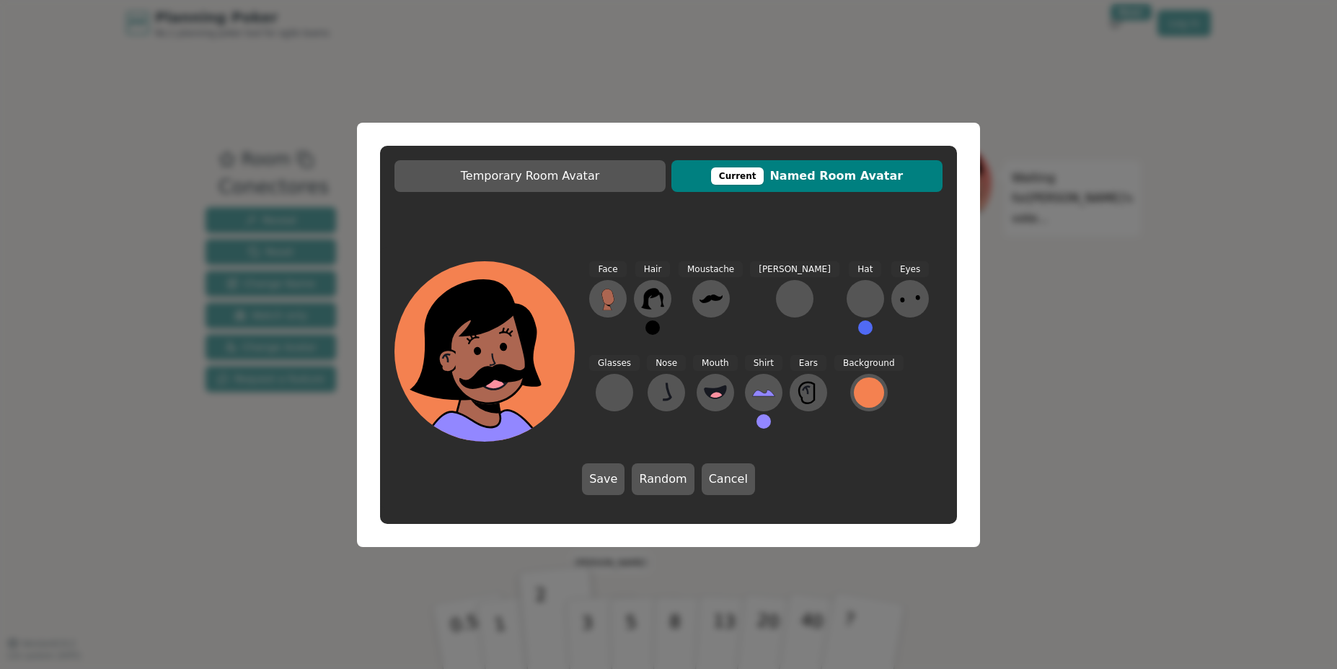
click at [1166, 356] on div "Temporary Room Avatar Current Named Room Avatar Face Hair Moustache [PERSON_NAM…" at bounding box center [668, 334] width 1337 height 669
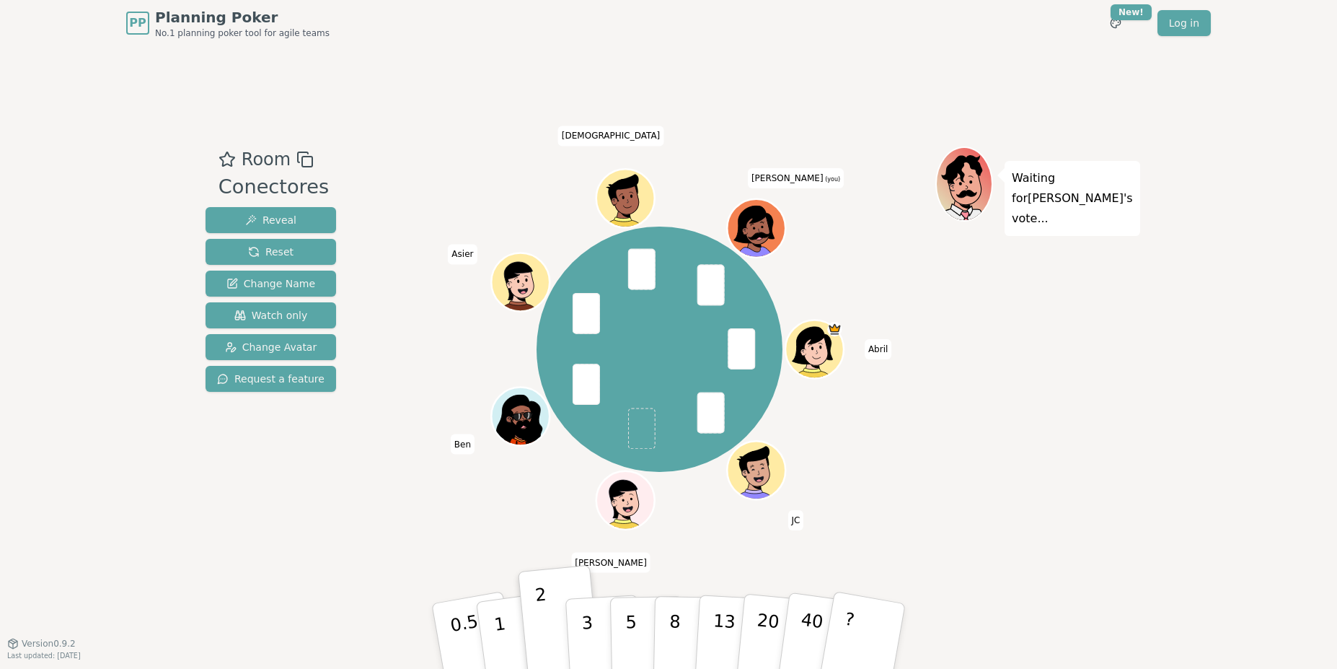
click at [762, 229] on icon at bounding box center [759, 235] width 22 height 15
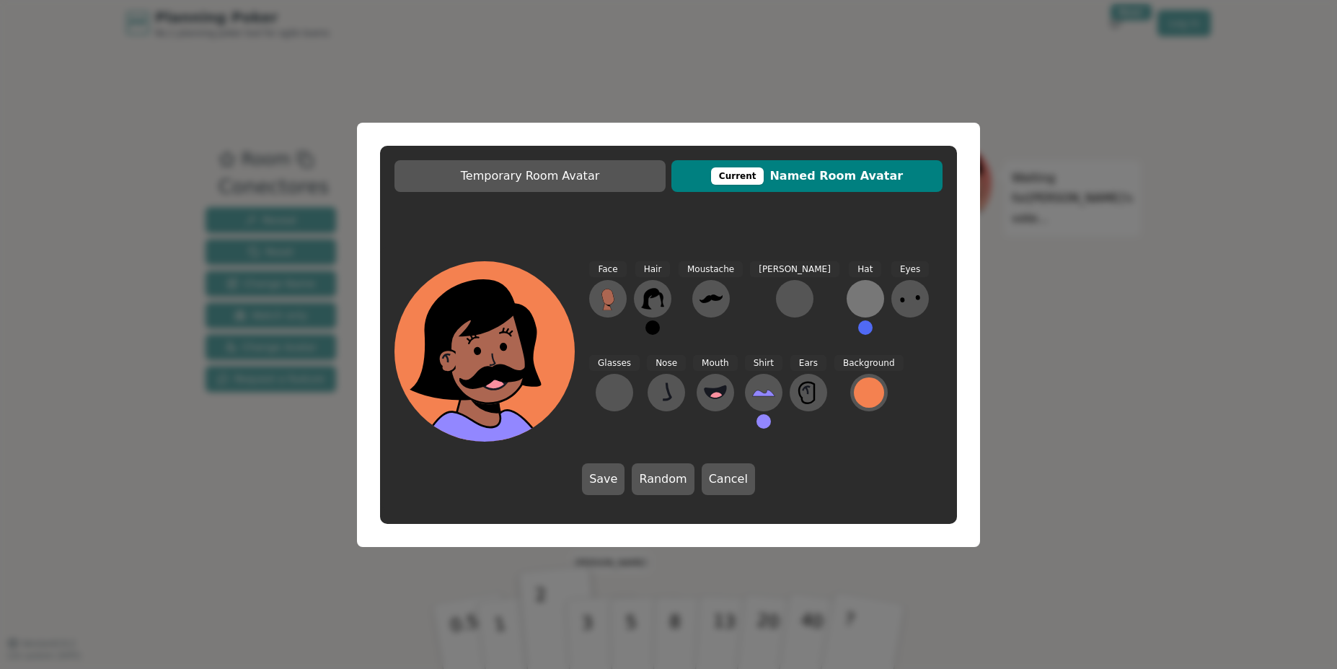
click at [847, 304] on button at bounding box center [866, 299] width 38 height 38
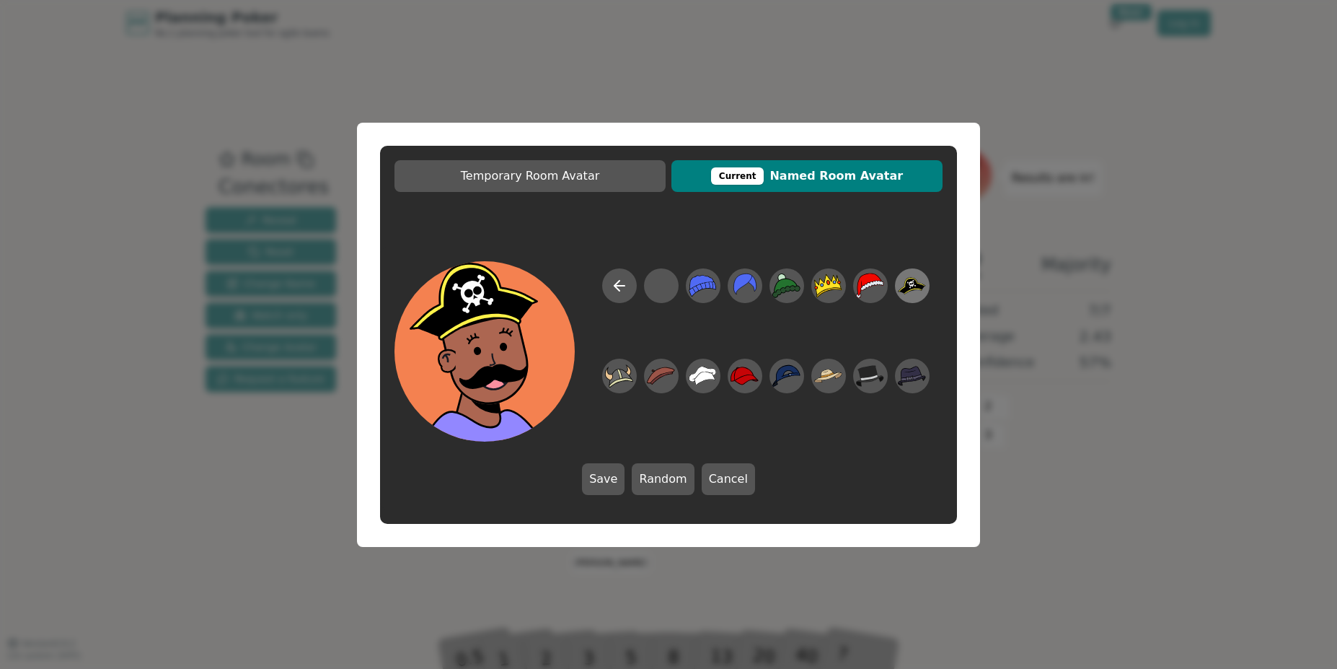
click at [912, 292] on icon at bounding box center [912, 285] width 28 height 32
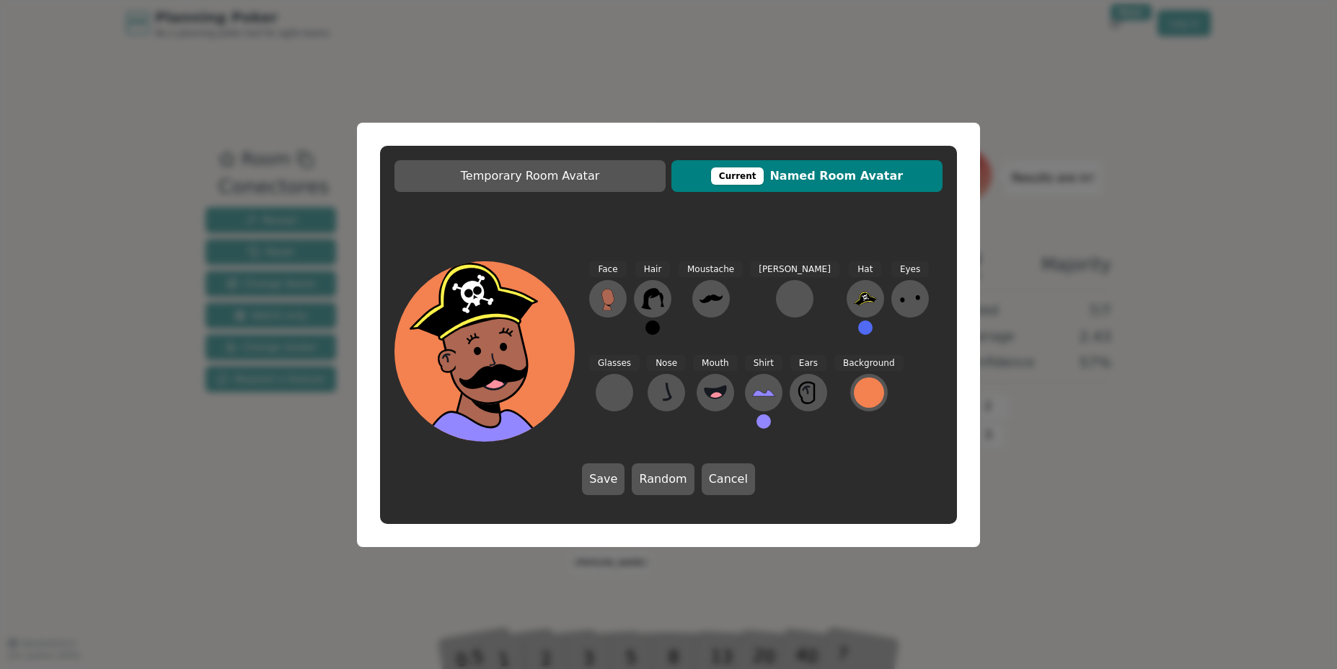
drag, startPoint x: 612, startPoint y: 483, endPoint x: 645, endPoint y: 482, distance: 32.5
click at [615, 483] on button "Save" at bounding box center [603, 479] width 43 height 32
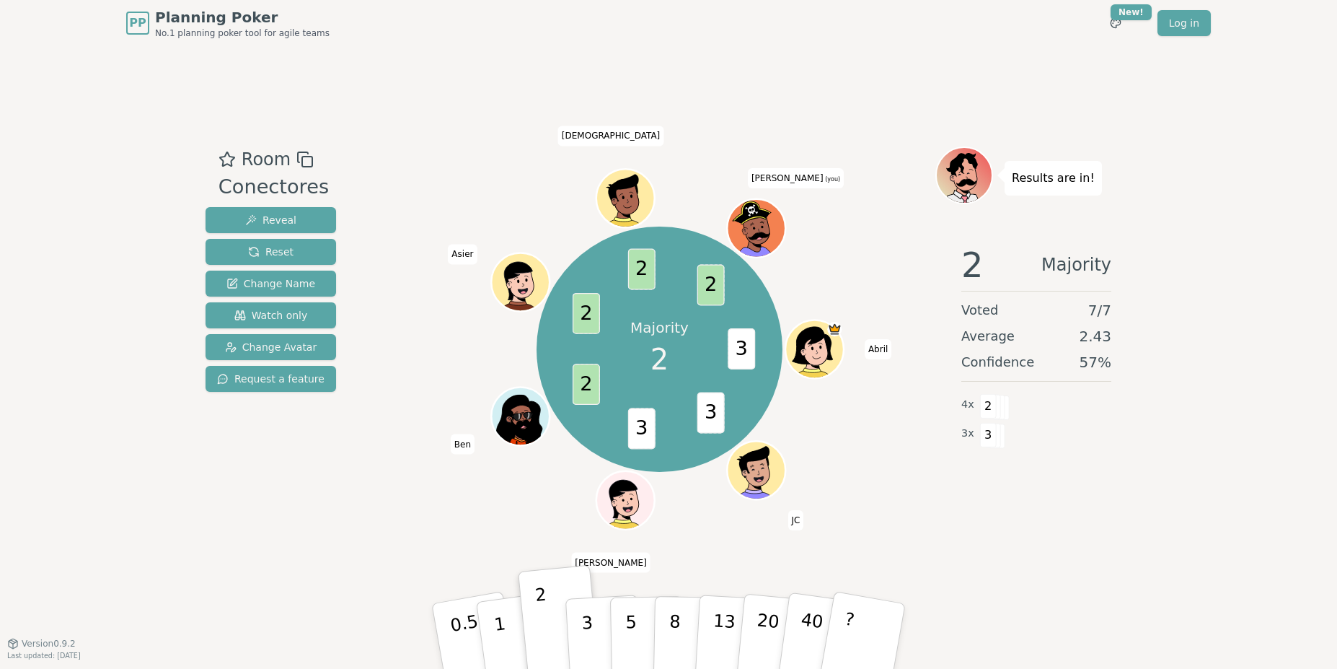
click at [763, 237] on icon at bounding box center [758, 235] width 21 height 7
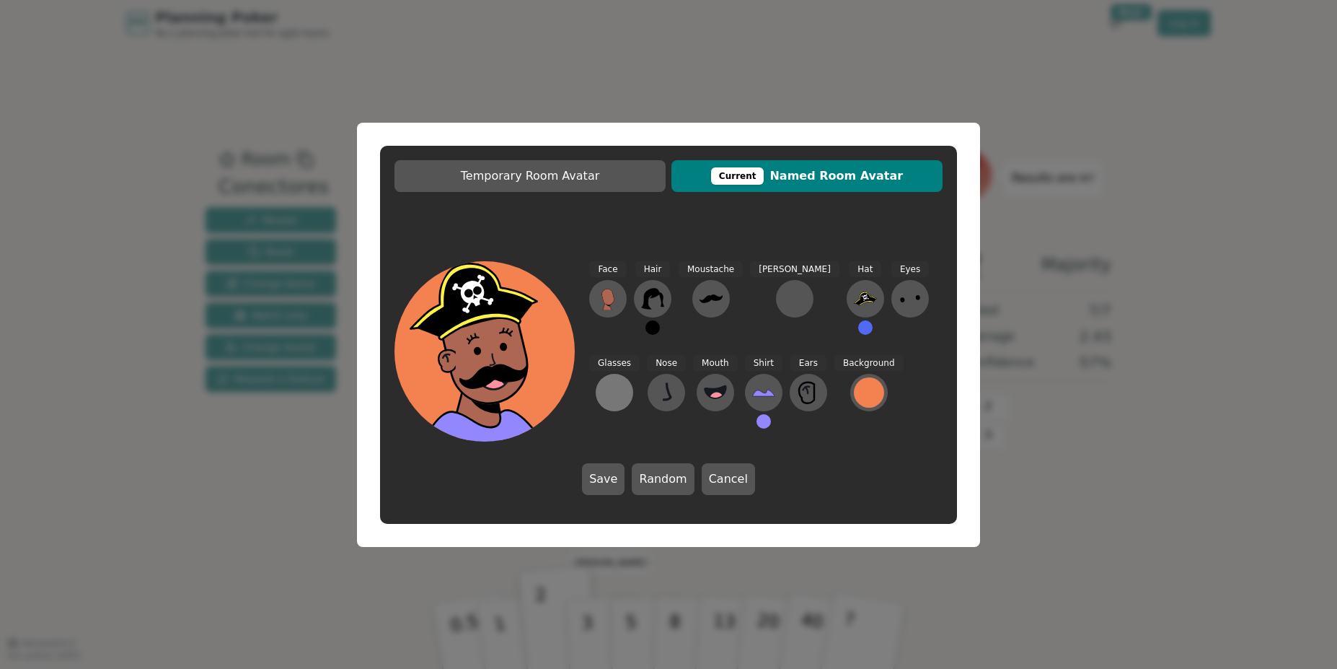
click at [626, 381] on div at bounding box center [614, 392] width 23 height 23
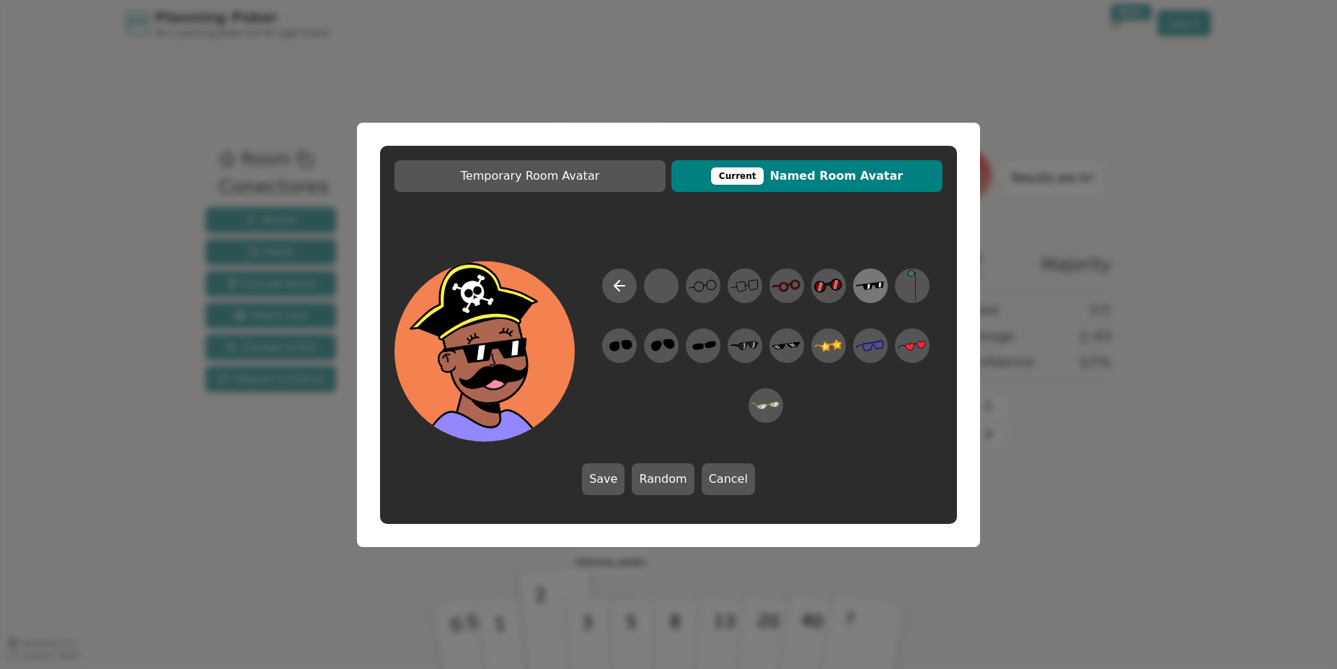
click at [868, 296] on icon at bounding box center [870, 285] width 28 height 32
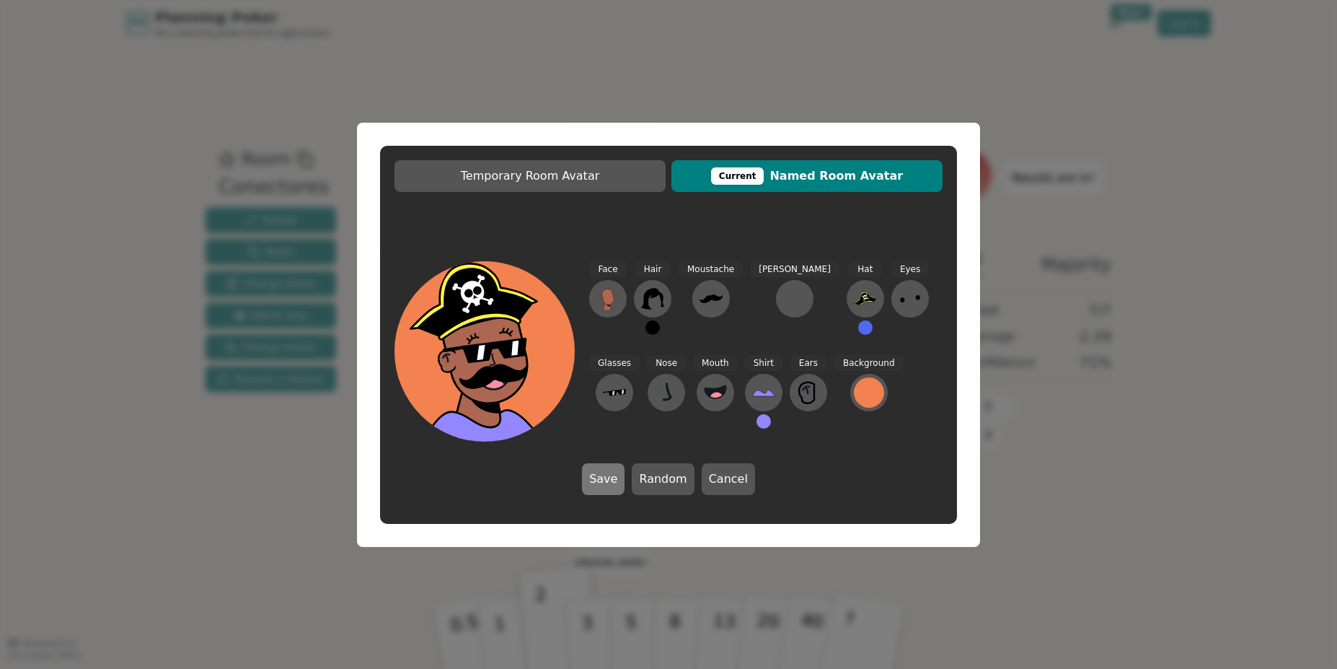
click at [611, 483] on button "Save" at bounding box center [603, 479] width 43 height 32
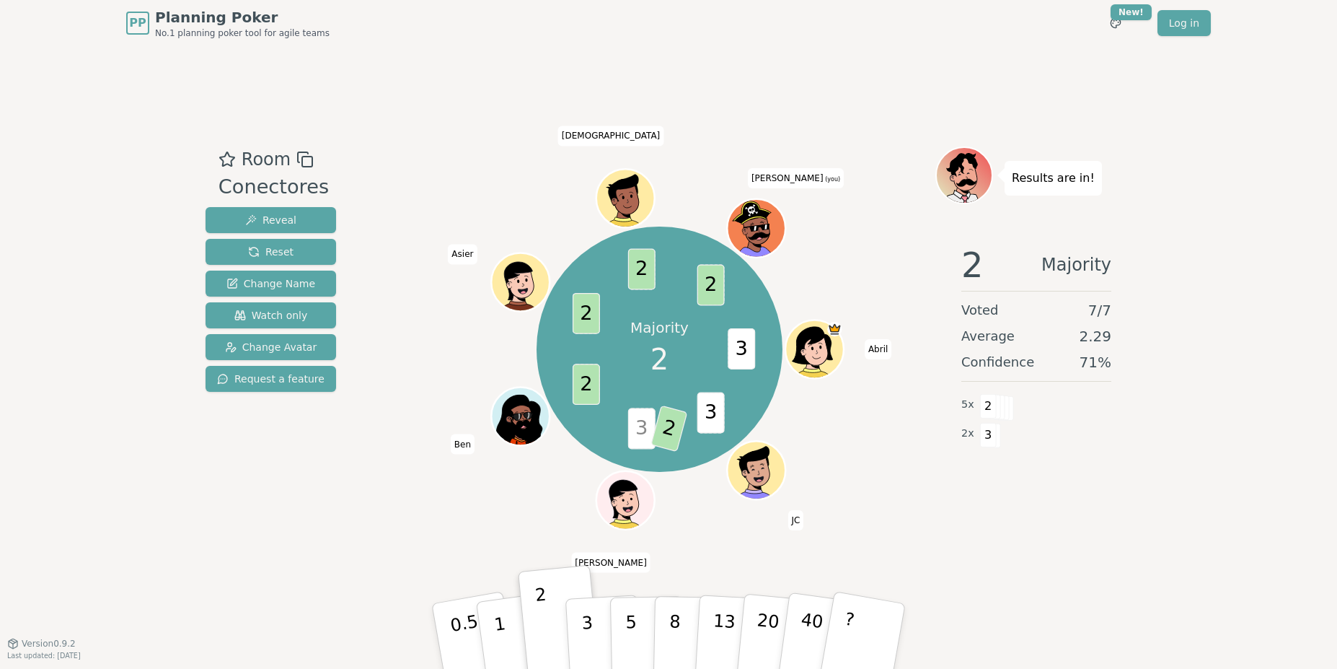
click at [749, 229] on icon at bounding box center [756, 228] width 56 height 8
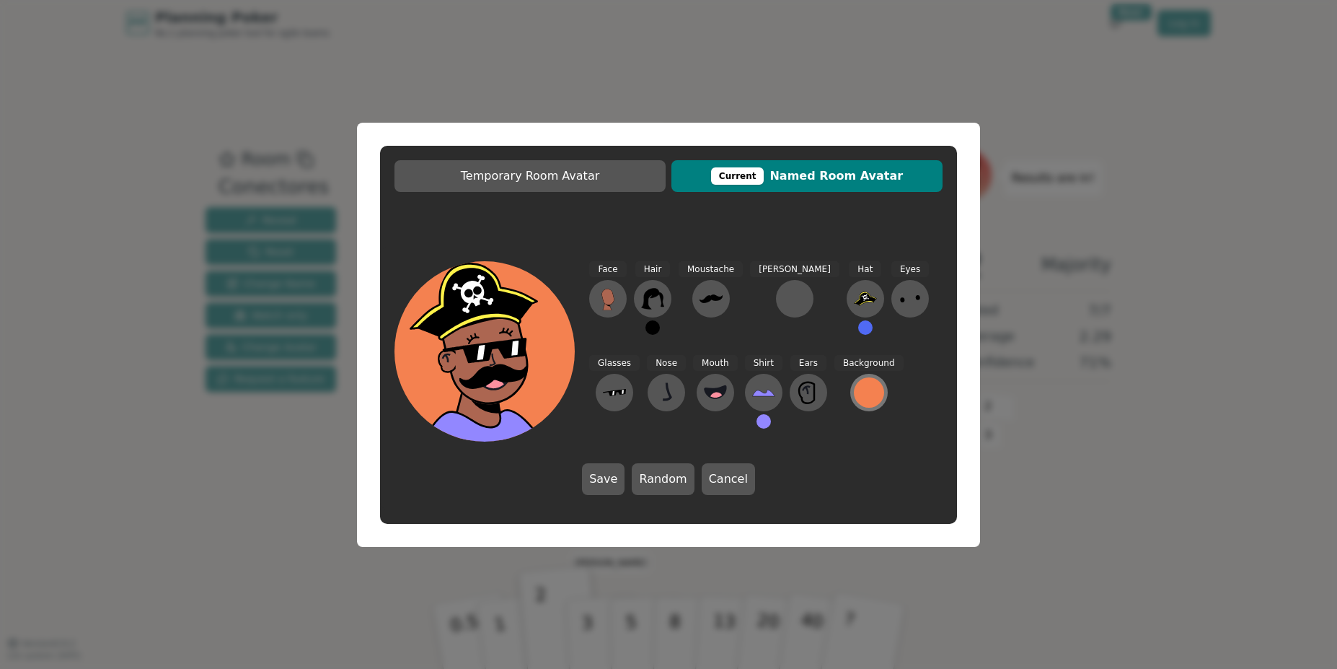
click at [854, 394] on div at bounding box center [869, 392] width 30 height 30
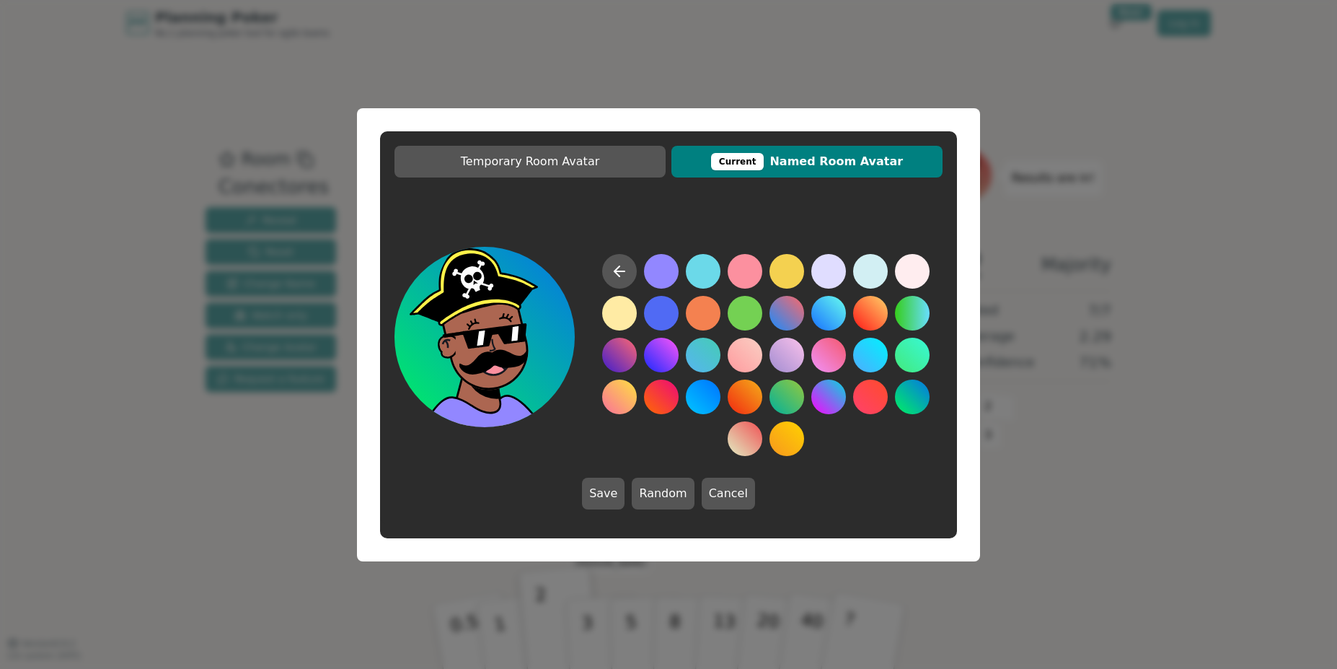
click at [1195, 378] on div "Temporary Room Avatar Current Named Room Avatar Save Random Cancel" at bounding box center [668, 334] width 1337 height 669
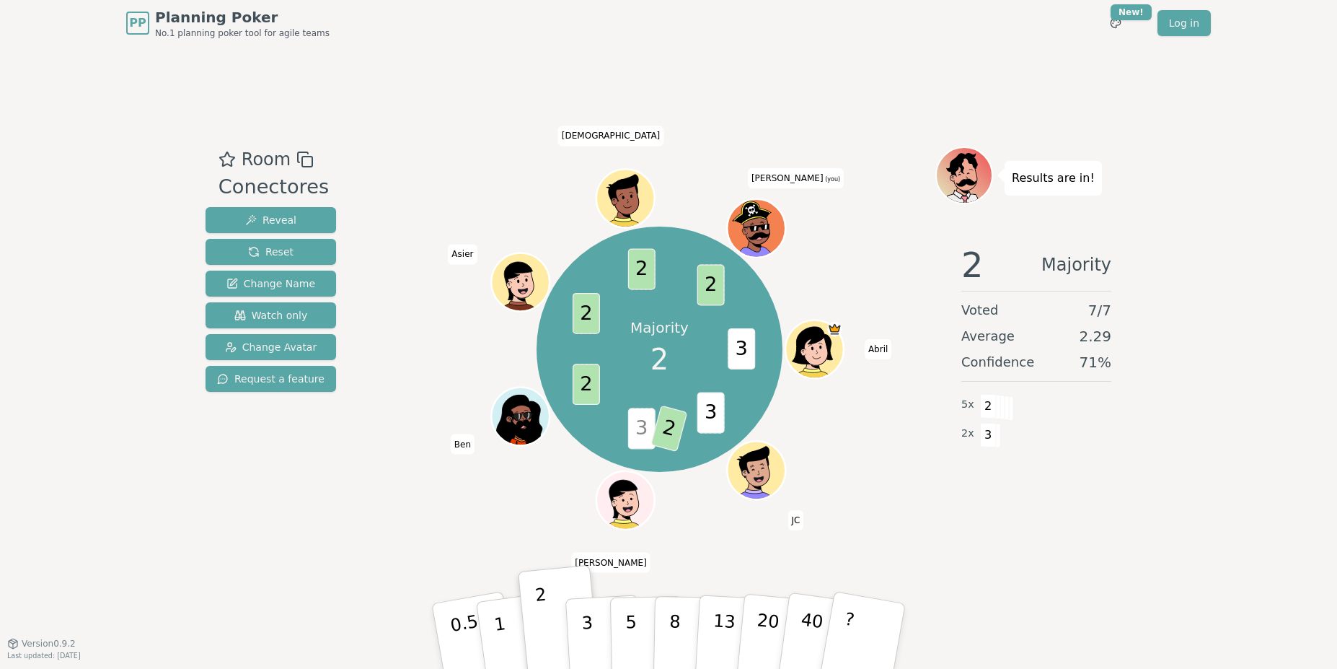
click at [761, 237] on icon at bounding box center [758, 235] width 21 height 7
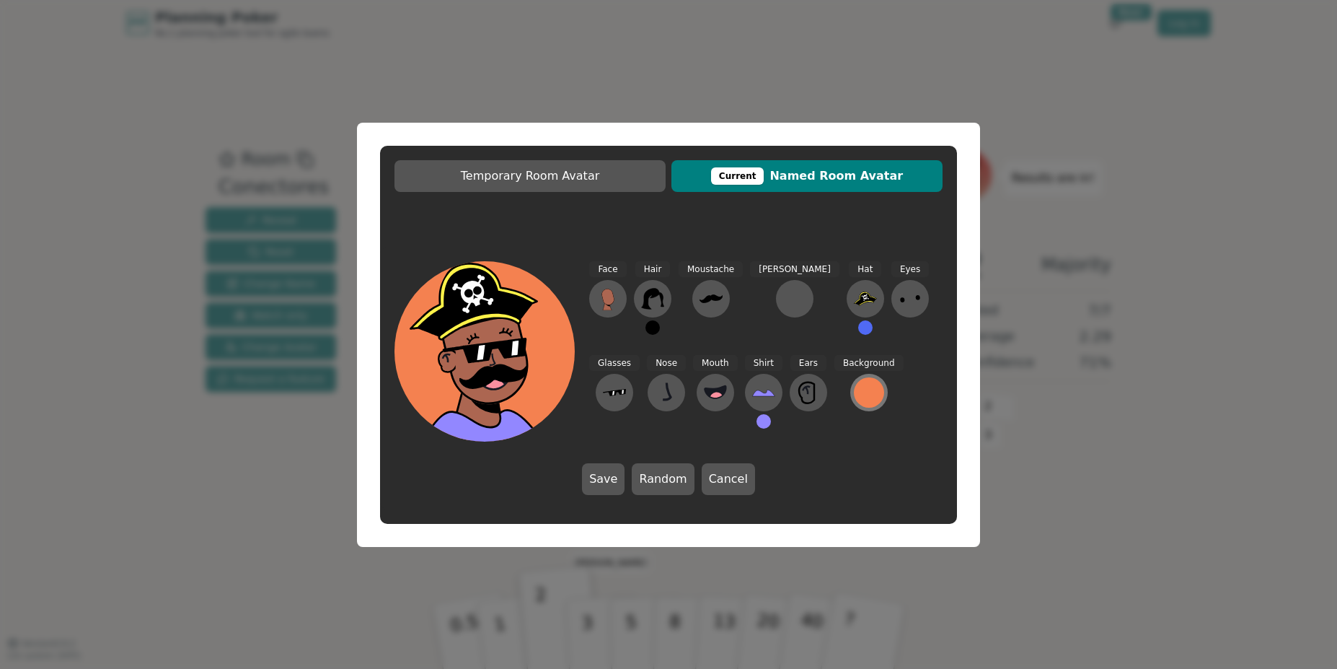
click at [854, 397] on div at bounding box center [869, 392] width 30 height 30
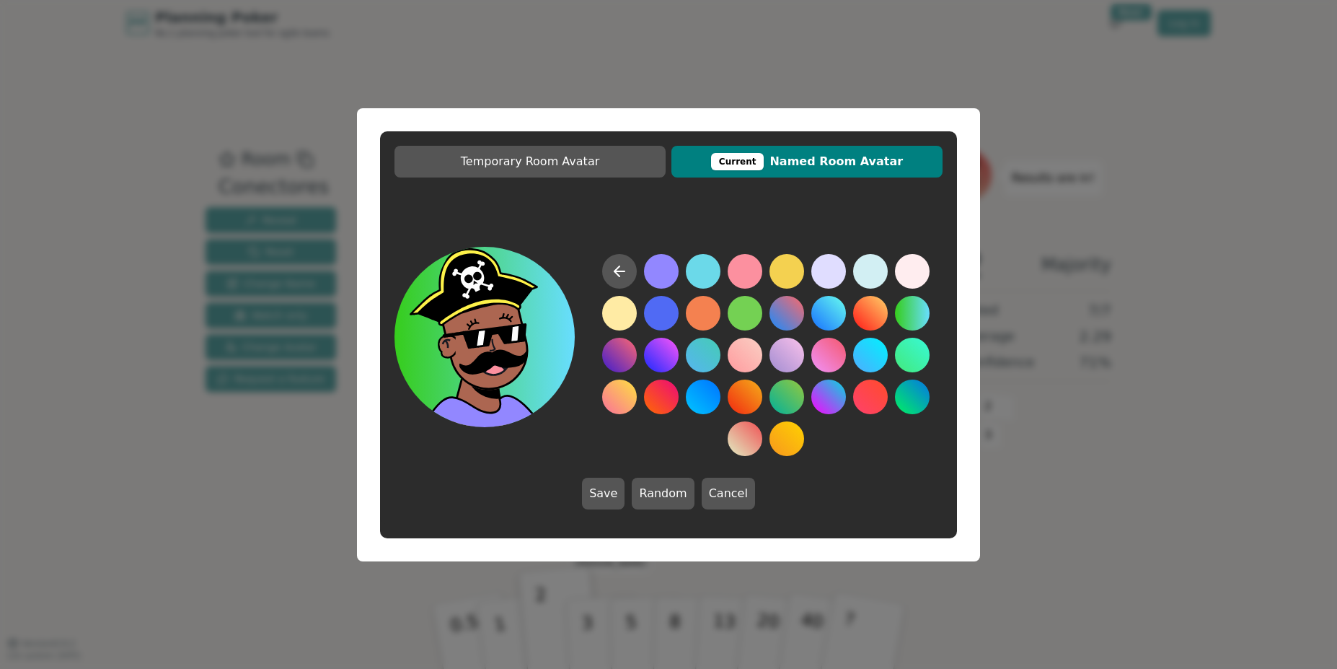
click at [915, 319] on button at bounding box center [912, 313] width 35 height 35
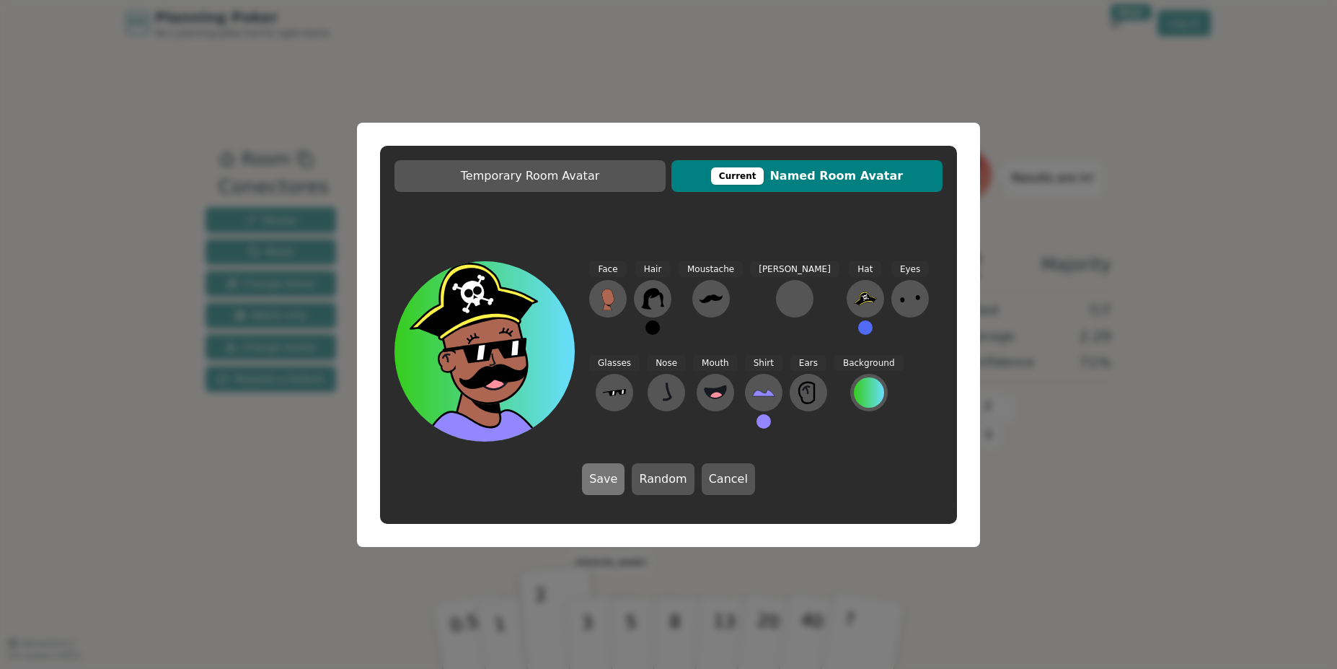
click at [605, 475] on button "Save" at bounding box center [603, 479] width 43 height 32
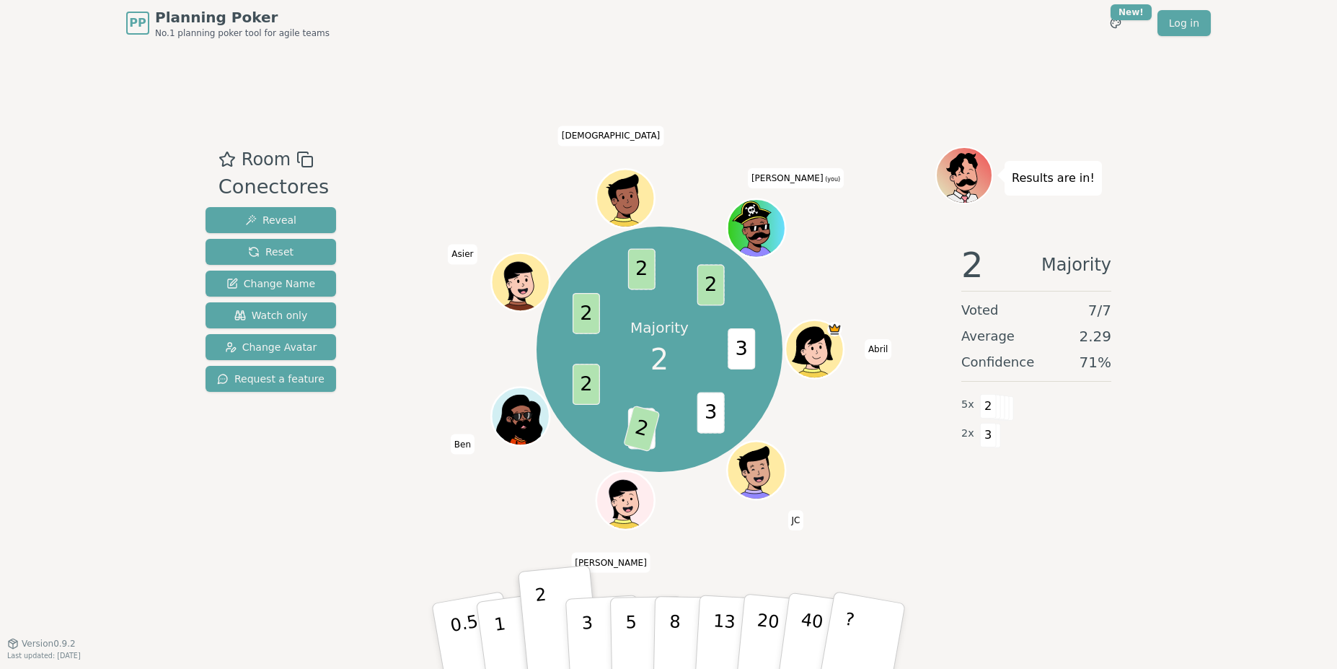
click at [907, 91] on div "Room Conectores Reveal Reset Change Name Watch only Change Avatar Request a fea…" at bounding box center [669, 344] width 938 height 596
click at [691, 74] on div "Room Conectores Reveal Reset Change Name Watch only Change Avatar Request a fea…" at bounding box center [669, 344] width 938 height 596
